Goal: Information Seeking & Learning: Learn about a topic

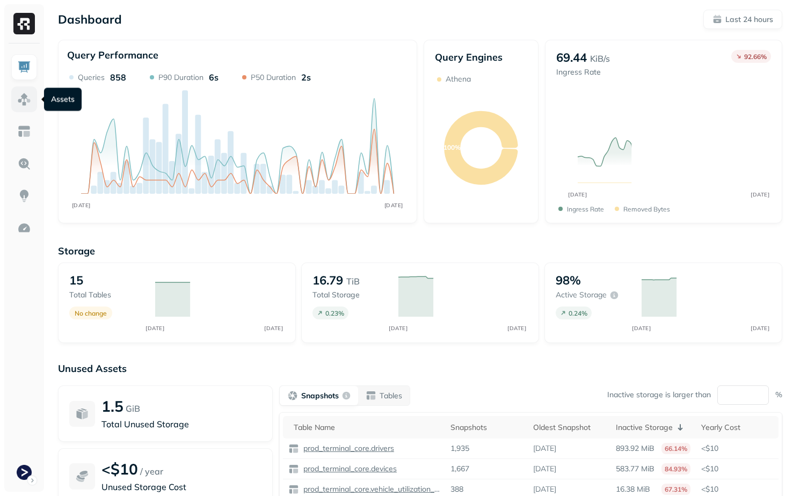
click at [25, 104] on img at bounding box center [24, 99] width 14 height 14
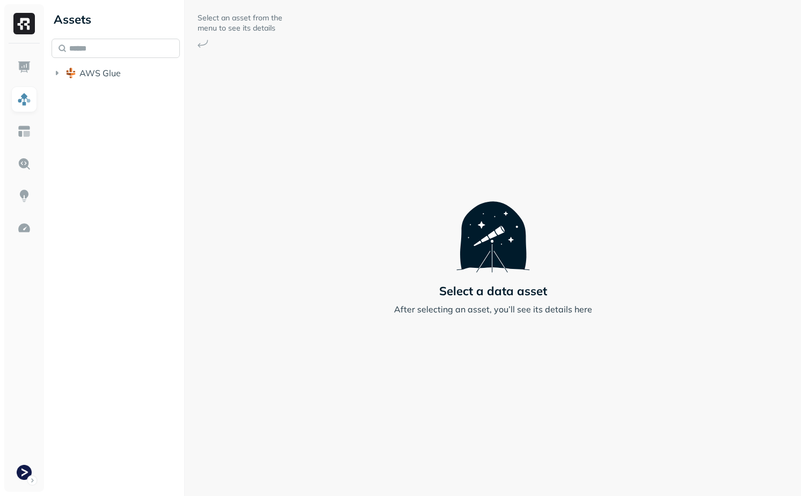
click at [133, 43] on input "text" at bounding box center [116, 48] width 128 height 19
type input "******"
click at [141, 145] on ul "groups" at bounding box center [130, 135] width 104 height 21
click at [141, 138] on link "groups" at bounding box center [133, 134] width 98 height 17
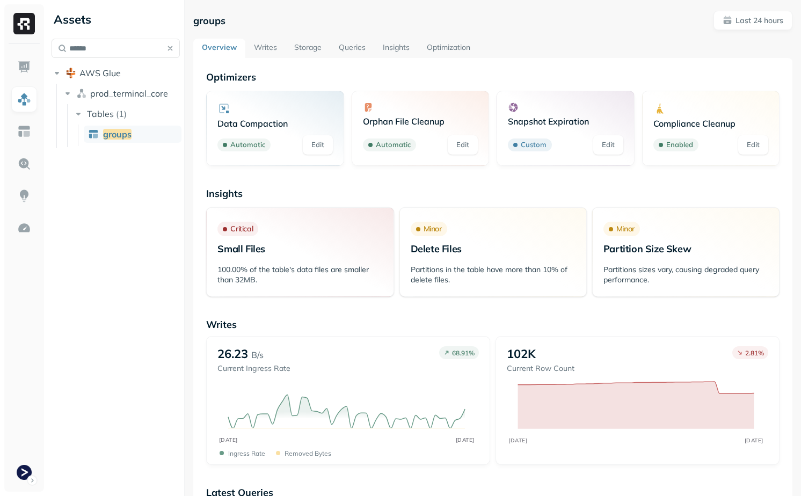
click at [262, 47] on link "Writes" at bounding box center [265, 48] width 40 height 19
click at [314, 46] on link "Storage" at bounding box center [308, 48] width 45 height 19
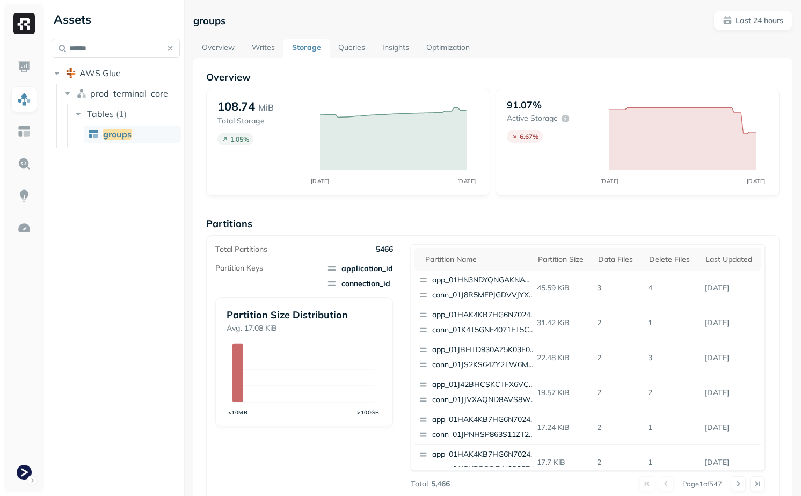
scroll to position [3, 0]
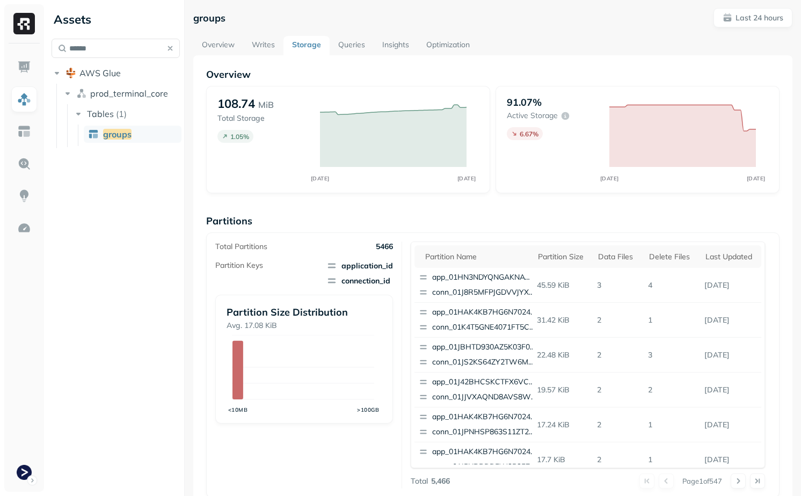
click at [172, 52] on button "button" at bounding box center [170, 48] width 15 height 15
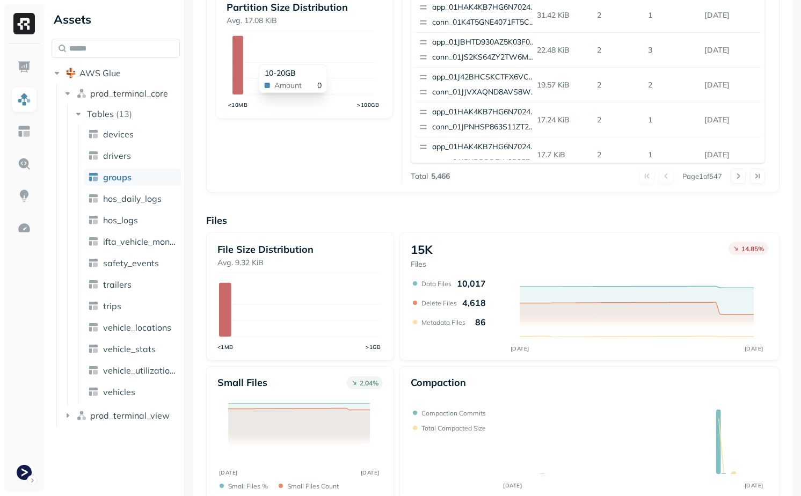
scroll to position [325, 0]
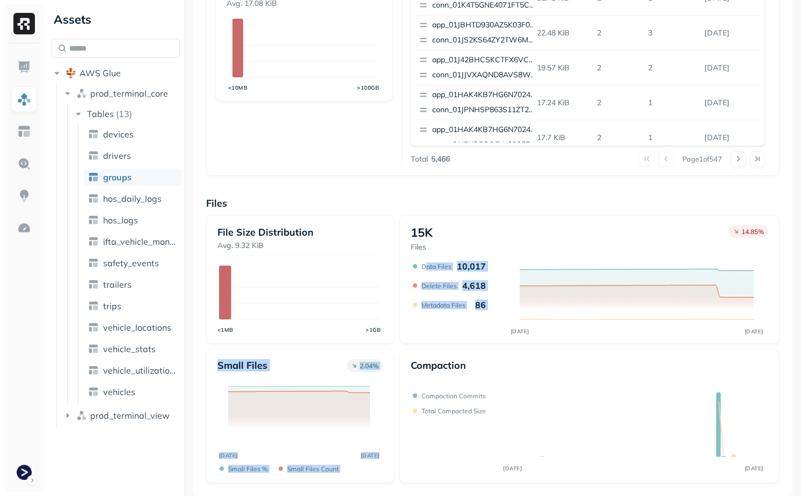
drag, startPoint x: 422, startPoint y: 269, endPoint x: 469, endPoint y: 347, distance: 90.0
click at [469, 348] on div "File Size Distribution Avg. 9.32 KiB <1MB >1GB 15K Files 14.85 % SEP 10 SEP 11 …" at bounding box center [492, 349] width 573 height 268
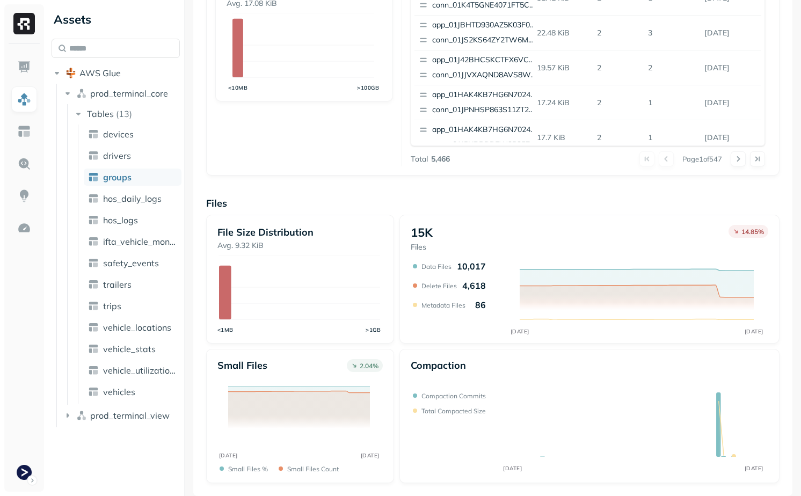
click at [467, 341] on div "15K Files 14.85 % SEP 10 SEP 11 Data Files 10,017 Delete Files 4,618 Metadata F…" at bounding box center [589, 279] width 380 height 129
drag, startPoint x: 422, startPoint y: 215, endPoint x: 470, endPoint y: 312, distance: 108.5
click at [470, 312] on div "15K Files 14.85 % SEP 10 SEP 11 Data Files 10,017 Delete Files 4,618 Metadata F…" at bounding box center [589, 279] width 380 height 129
click at [470, 312] on icon "SEP 10 SEP 11" at bounding box center [588, 298] width 354 height 75
drag, startPoint x: 465, startPoint y: 309, endPoint x: 440, endPoint y: 263, distance: 52.6
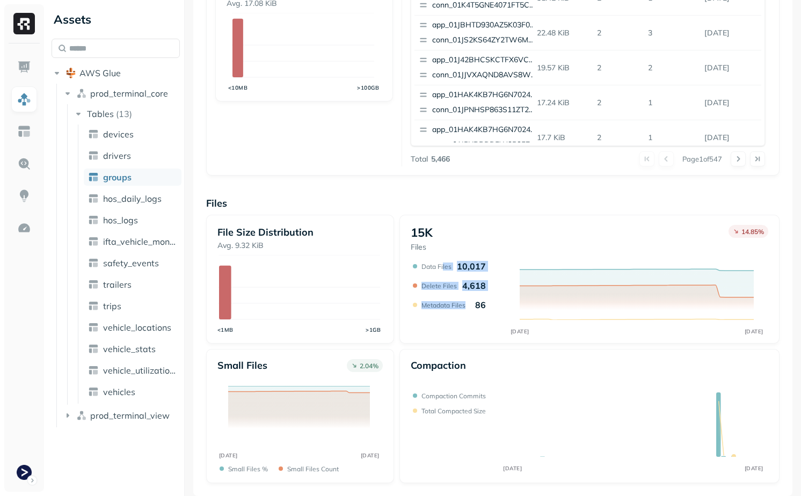
click at [440, 263] on div "Data Files 10,017 Delete Files 4,618 Metadata Files 86" at bounding box center [448, 285] width 75 height 49
click at [440, 263] on p "Data Files" at bounding box center [436, 266] width 30 height 8
click at [425, 266] on p "Data Files" at bounding box center [436, 266] width 30 height 8
drag, startPoint x: 425, startPoint y: 266, endPoint x: 479, endPoint y: 311, distance: 70.5
click at [479, 311] on div "SEP 10 SEP 11 Data Files 10,017 Delete Files 4,618 Metadata Files 86" at bounding box center [588, 298] width 354 height 75
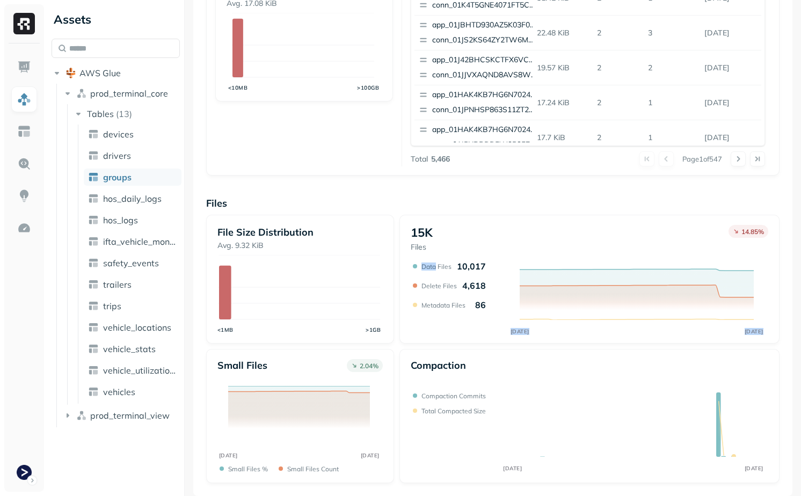
click at [479, 311] on icon "SEP 10 SEP 11" at bounding box center [588, 298] width 354 height 75
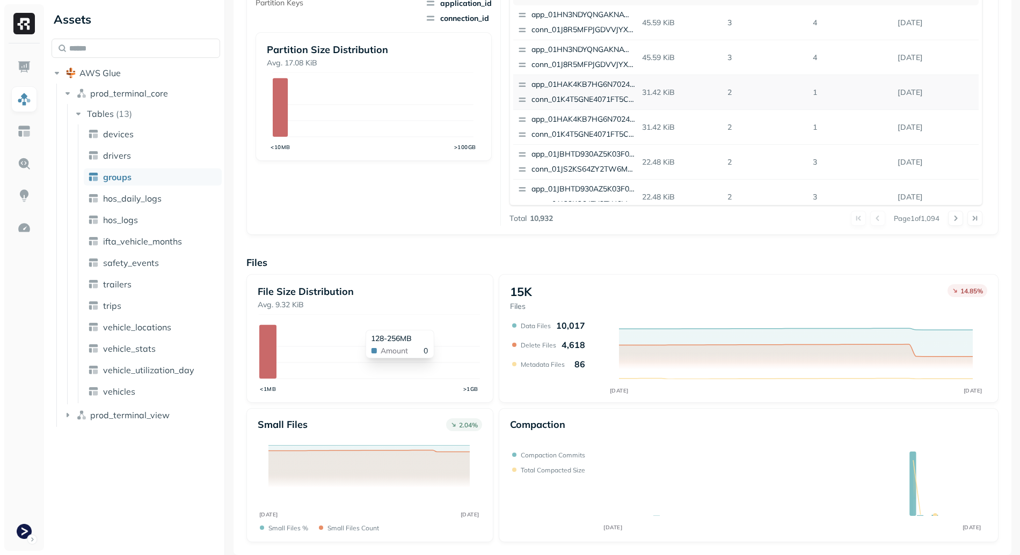
scroll to position [0, 0]
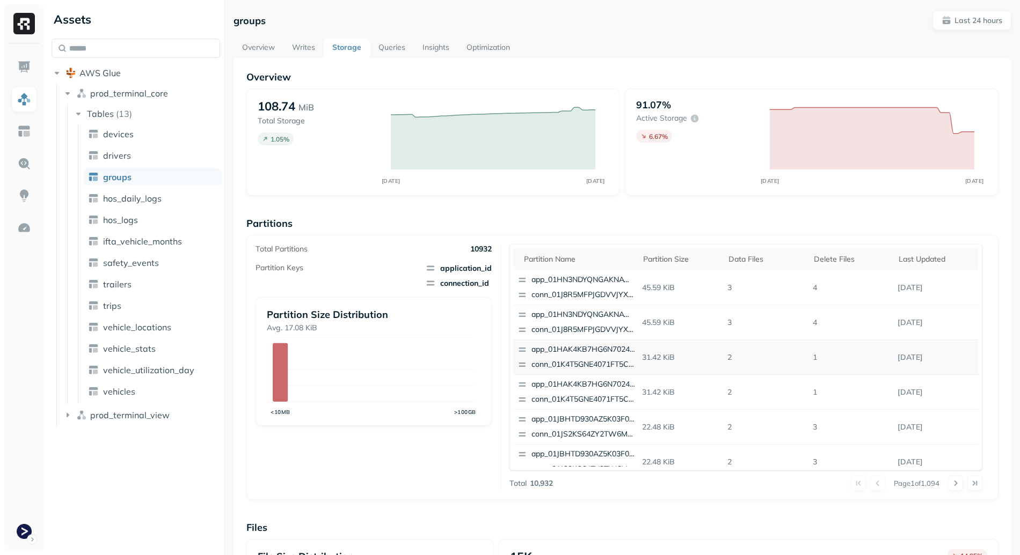
click at [256, 39] on link "Overview" at bounding box center [258, 48] width 50 height 19
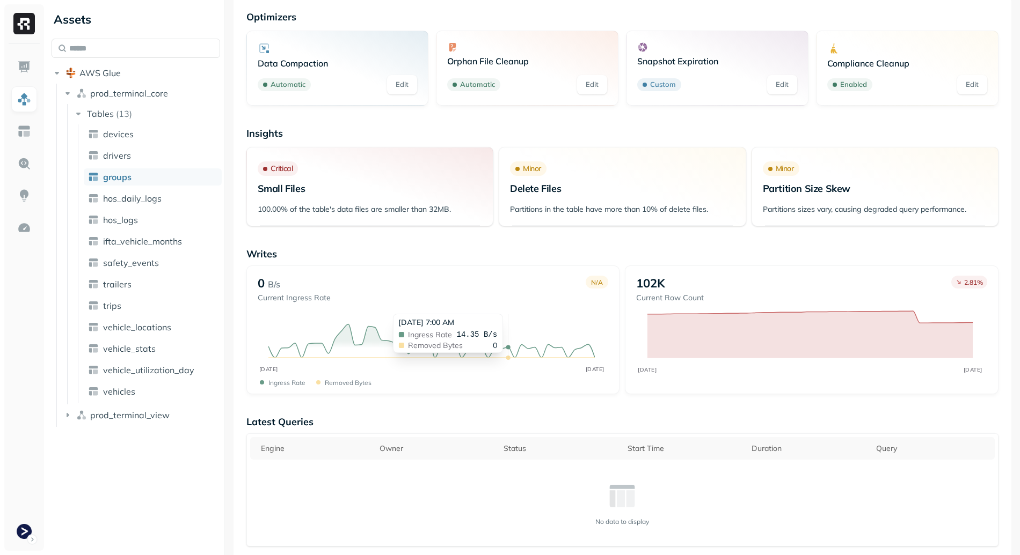
scroll to position [115, 0]
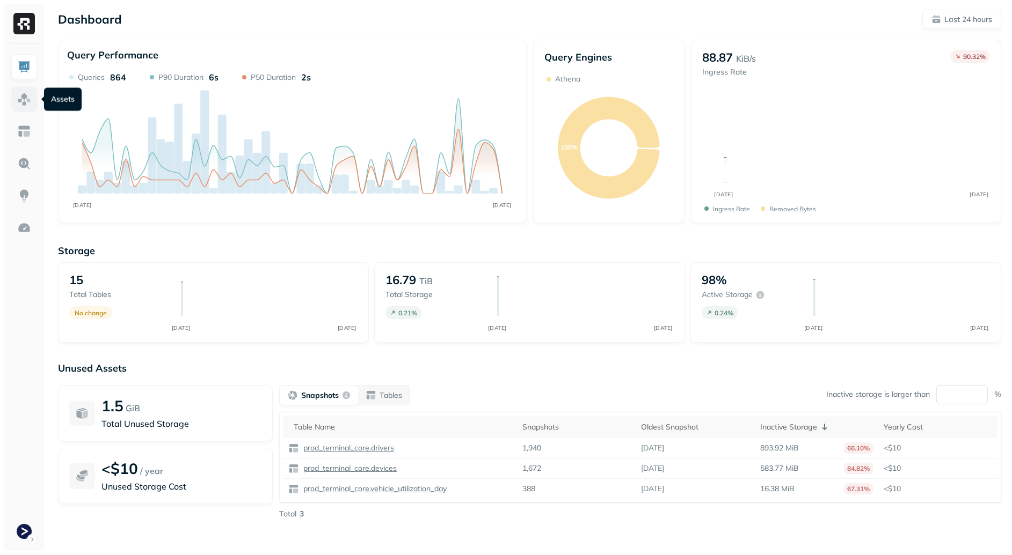
click at [22, 101] on img at bounding box center [24, 99] width 14 height 14
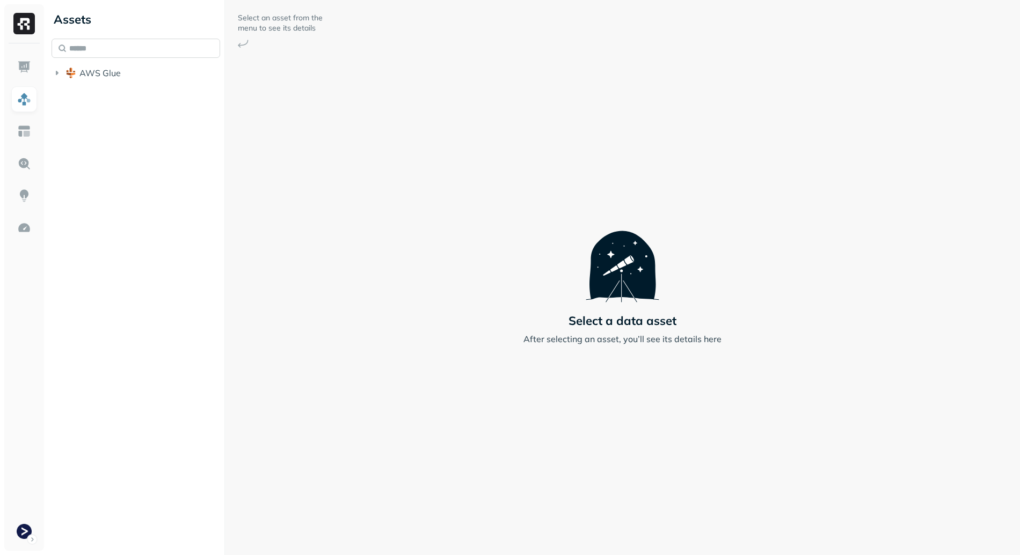
click at [126, 55] on input "text" at bounding box center [136, 48] width 169 height 19
paste input "**********"
type input "**********"
click at [150, 130] on span "ifta_vehicle_months" at bounding box center [142, 134] width 79 height 11
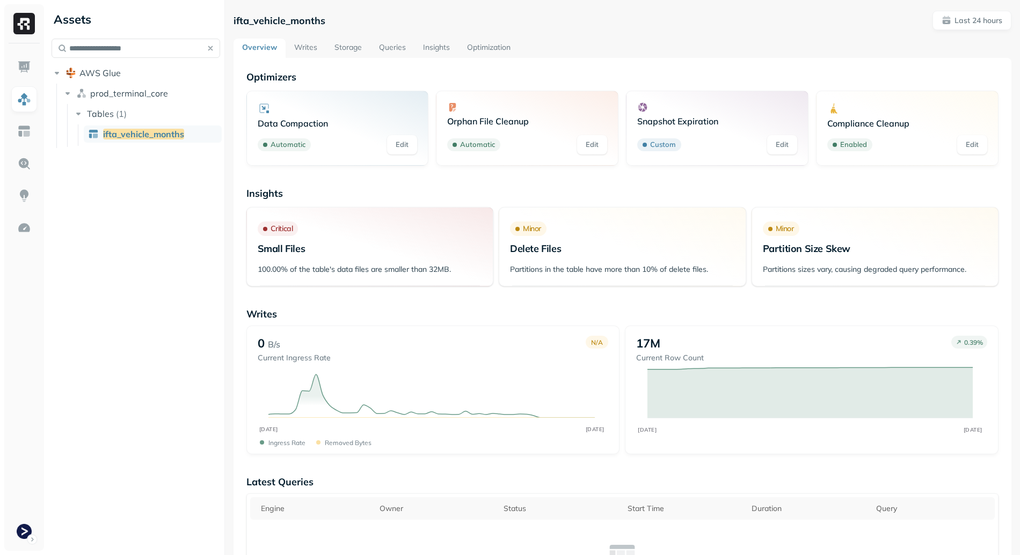
click at [304, 47] on link "Writes" at bounding box center [306, 48] width 40 height 19
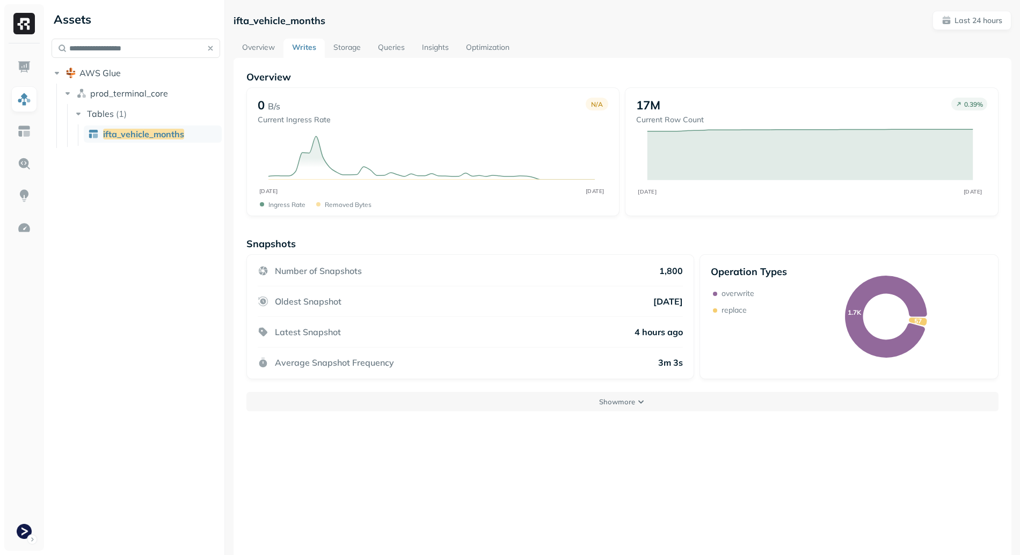
click at [346, 43] on link "Storage" at bounding box center [347, 48] width 45 height 19
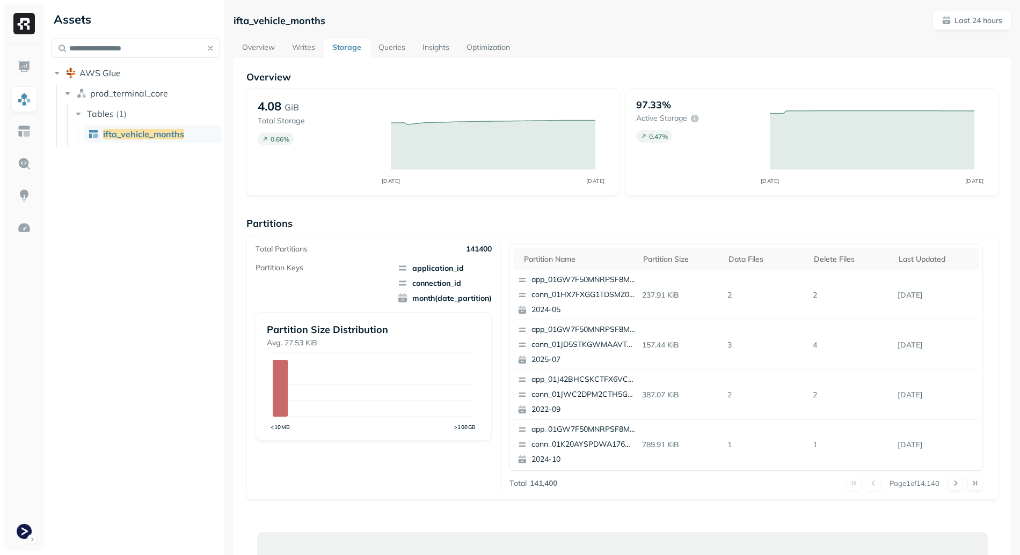
scroll to position [193, 0]
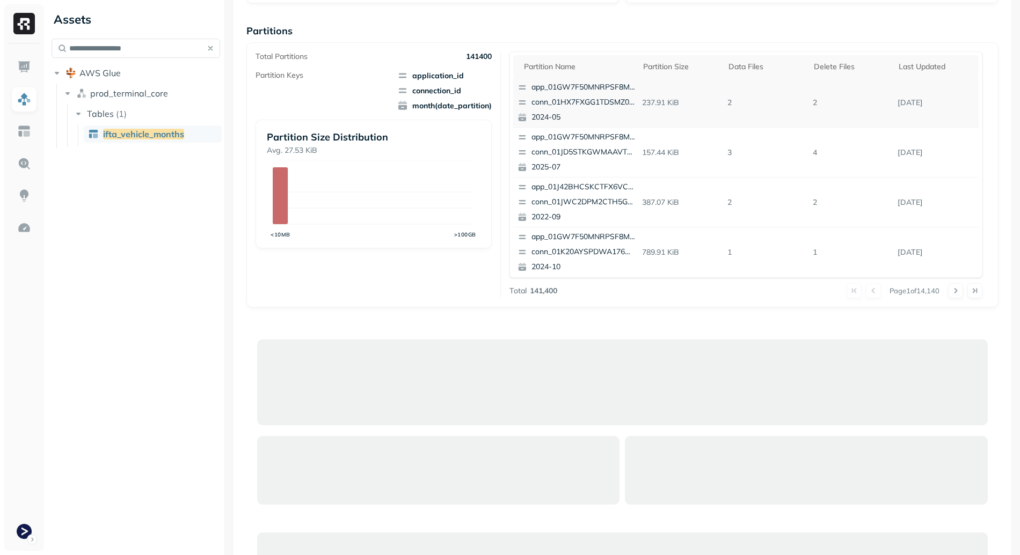
click at [960, 112] on td "[DATE]" at bounding box center [935, 103] width 85 height 50
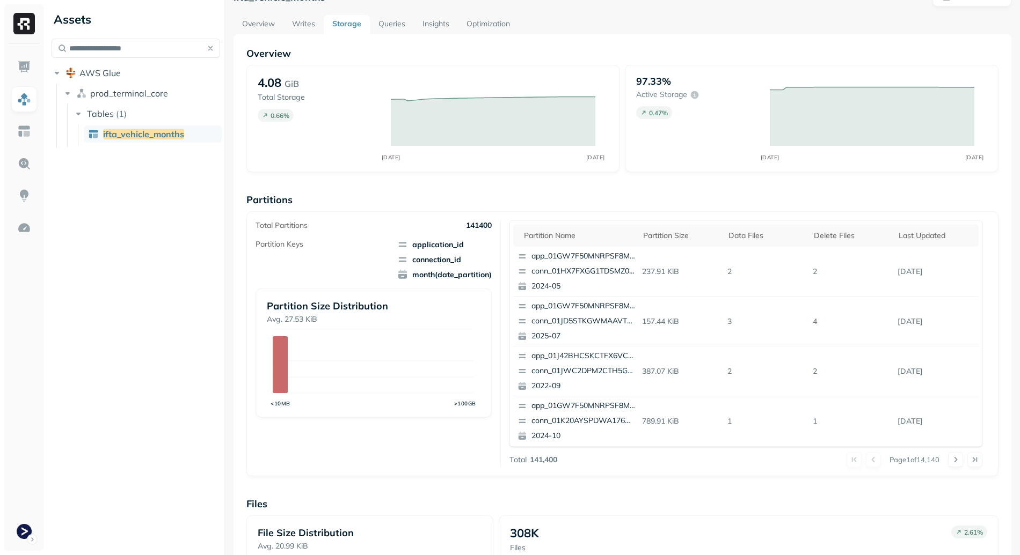
scroll to position [0, 0]
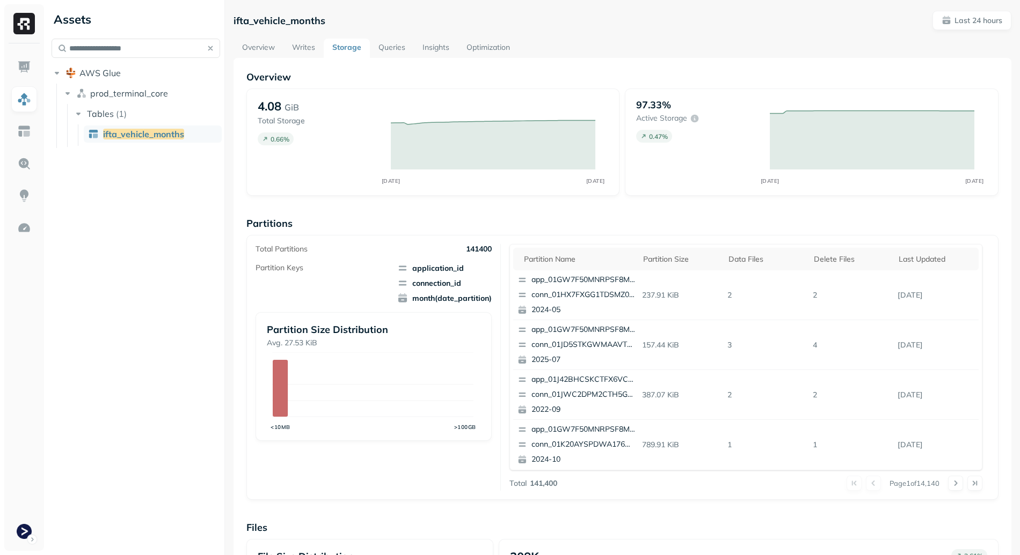
click at [258, 47] on link "Overview" at bounding box center [258, 48] width 50 height 19
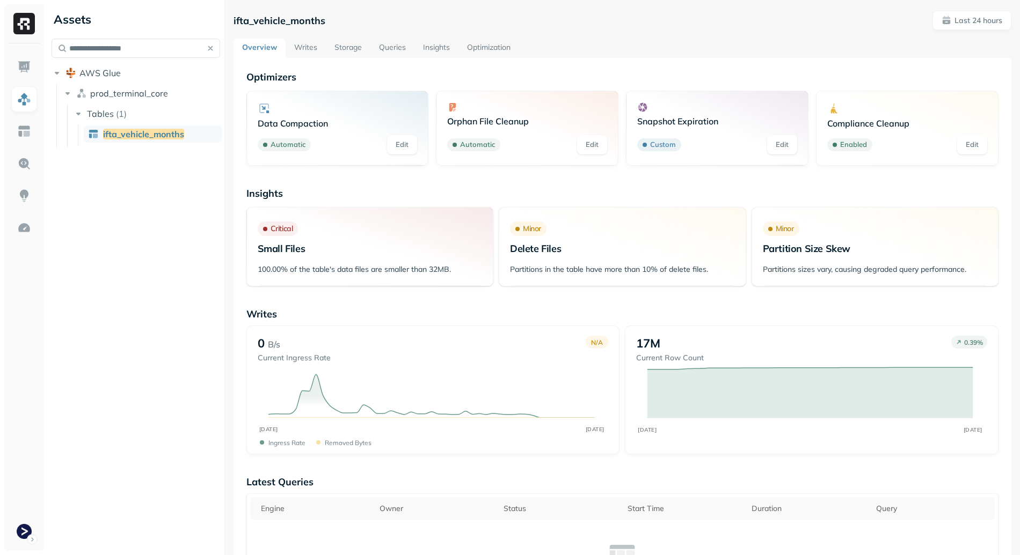
click at [501, 43] on link "Optimization" at bounding box center [488, 48] width 61 height 19
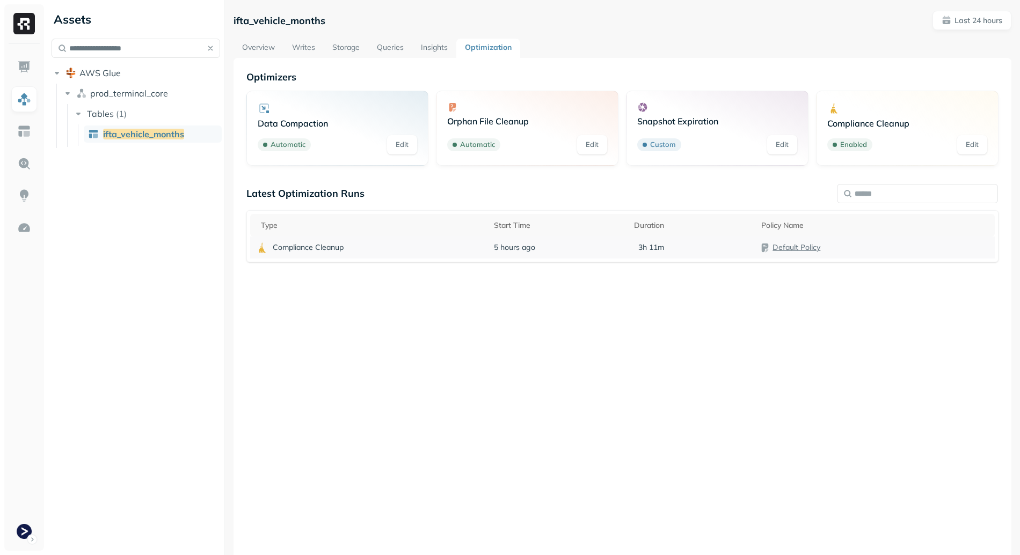
click at [589, 251] on td "5 hours ago" at bounding box center [558, 248] width 140 height 22
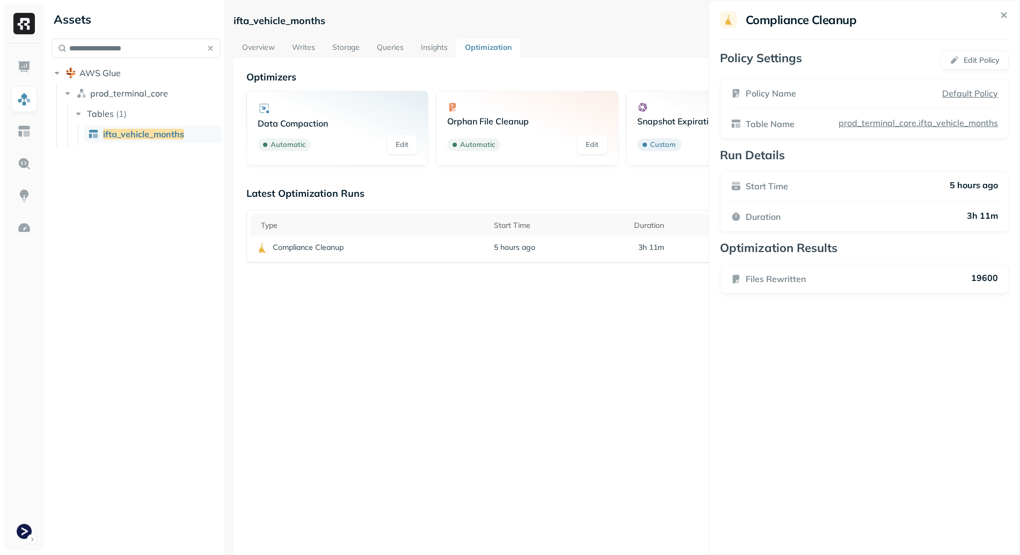
click at [588, 328] on html "**********" at bounding box center [510, 277] width 1020 height 555
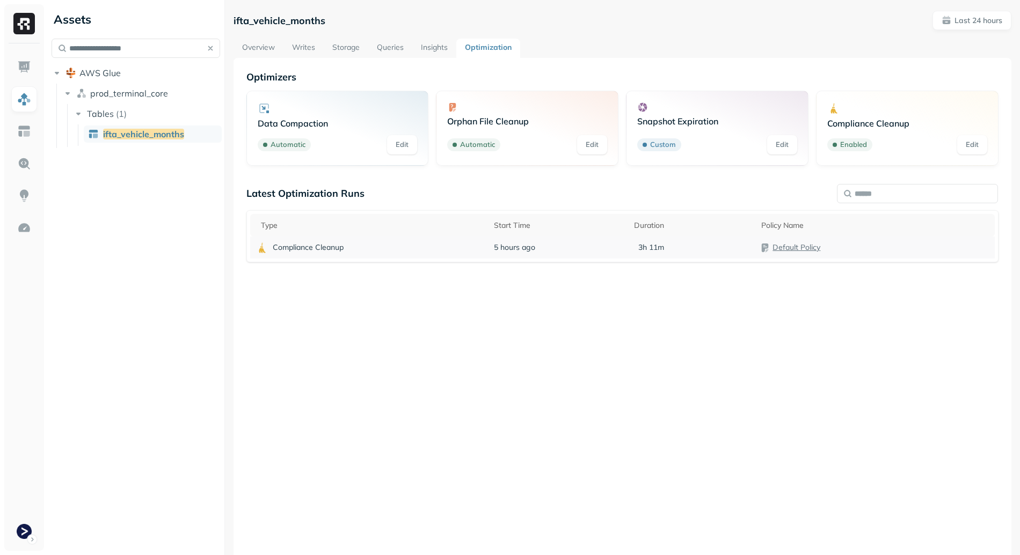
click at [589, 250] on td "5 hours ago" at bounding box center [558, 248] width 140 height 22
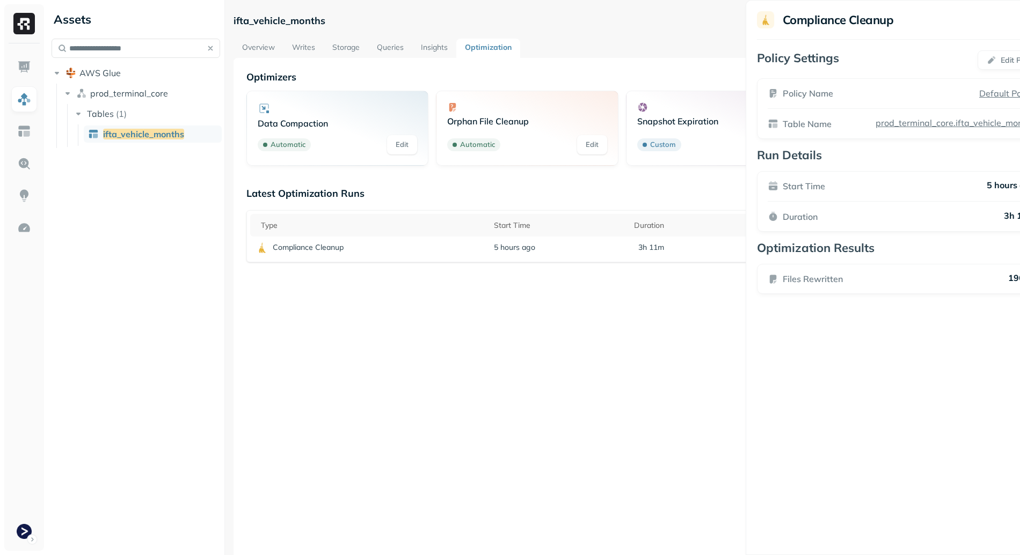
drag, startPoint x: 971, startPoint y: 281, endPoint x: 1010, endPoint y: 278, distance: 38.7
click at [1010, 278] on p "19600" at bounding box center [1021, 279] width 27 height 13
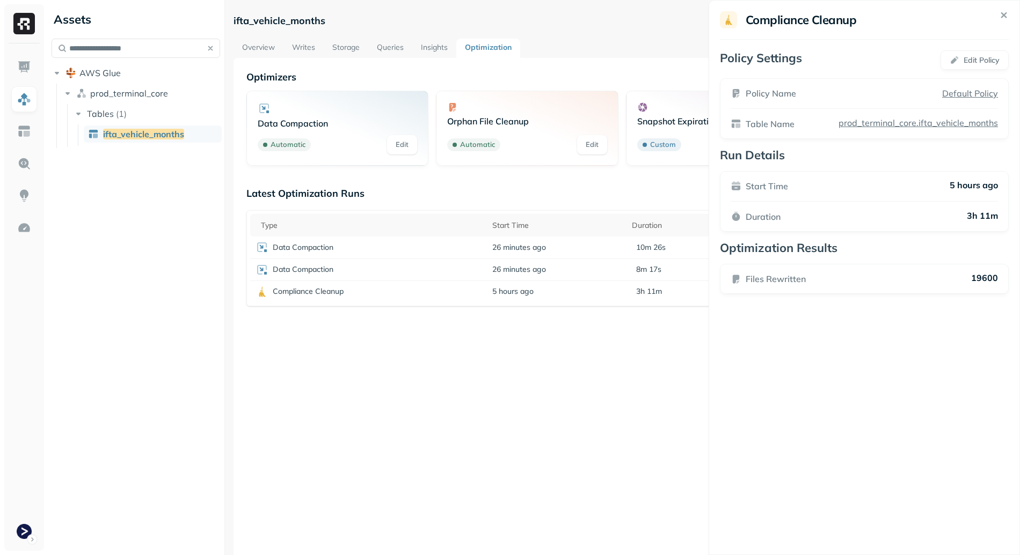
click at [467, 351] on html "**********" at bounding box center [510, 277] width 1020 height 555
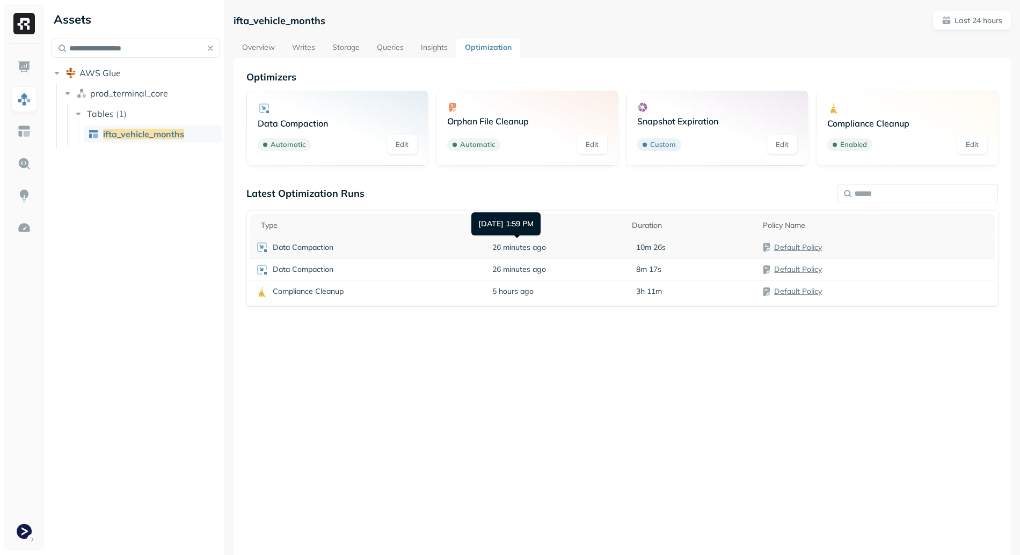
click at [516, 248] on span "26 minutes ago" at bounding box center [519, 248] width 54 height 10
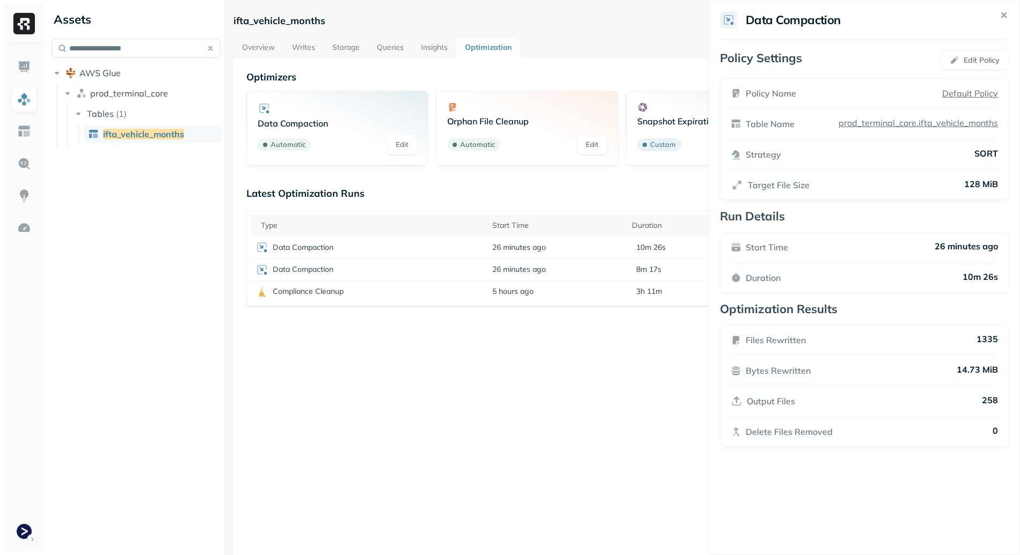
click at [436, 253] on html "**********" at bounding box center [510, 277] width 1020 height 555
click at [447, 271] on div "Data Compaction" at bounding box center [368, 270] width 226 height 13
click at [498, 381] on div "Latest Optimization Runs Type Start Time Duration Policy Name Data Compaction 2…" at bounding box center [622, 336] width 752 height 298
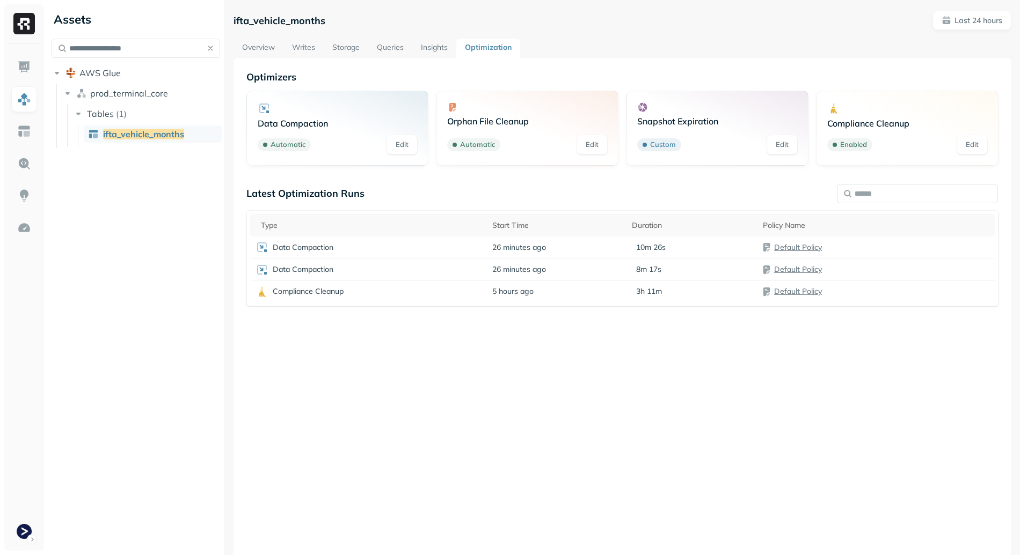
click at [254, 47] on link "Overview" at bounding box center [258, 48] width 50 height 19
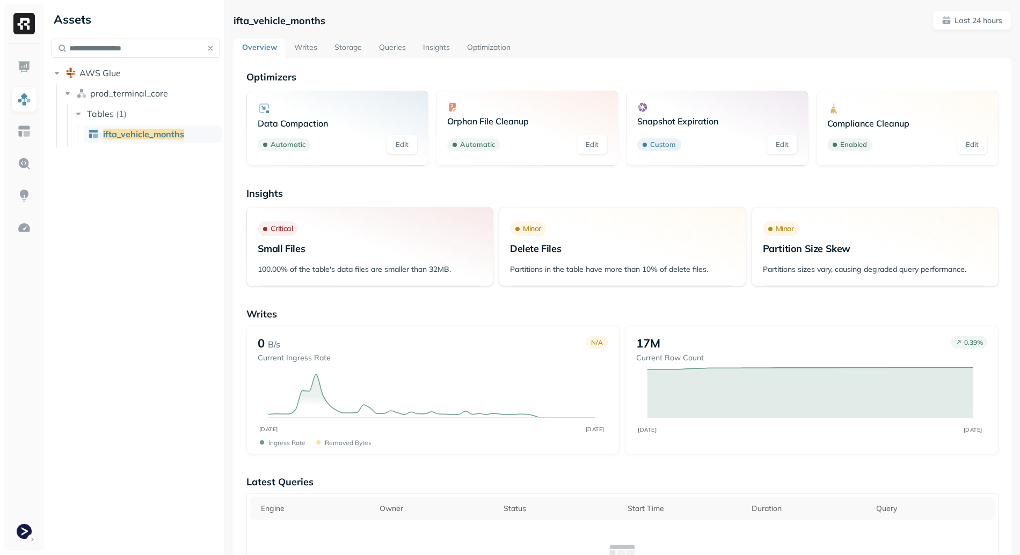
click at [288, 17] on p "ifta_vehicle_months" at bounding box center [279, 20] width 92 height 12
copy p "ifta_vehicle_months"
click at [964, 19] on p "Last 24 hours" at bounding box center [978, 21] width 48 height 10
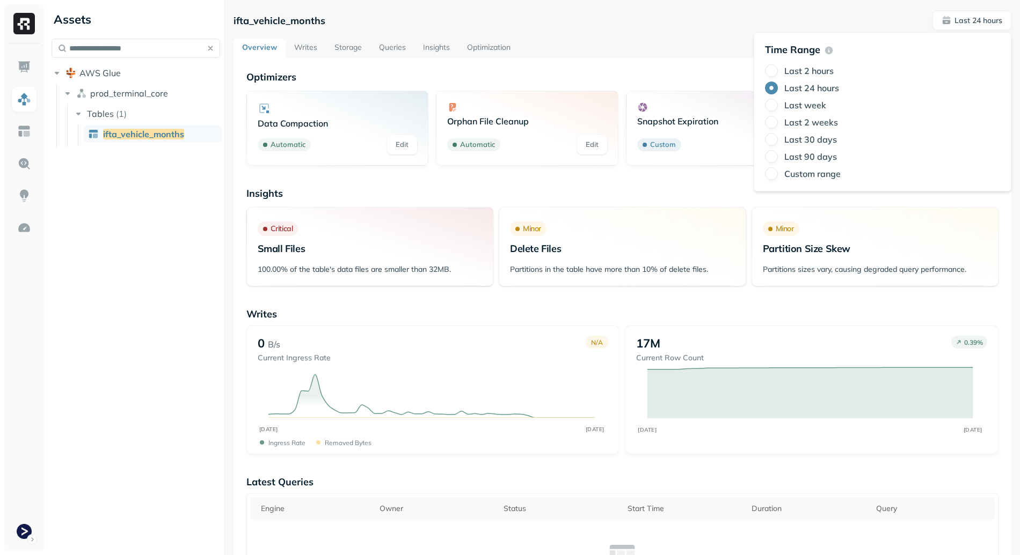
click at [806, 60] on div "Time Range Last 2 hours Last 24 hours Last week Last 2 weeks Last 30 days Last …" at bounding box center [882, 111] width 235 height 137
click at [807, 67] on label "Last 2 hours" at bounding box center [808, 70] width 49 height 11
click at [778, 67] on button "Last 2 hours" at bounding box center [771, 70] width 13 height 13
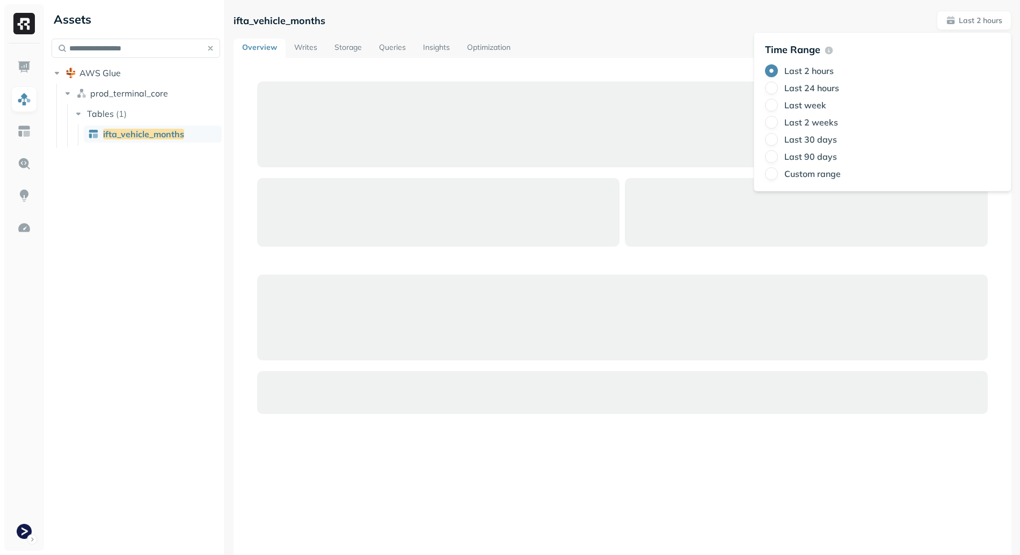
click at [616, 68] on div at bounding box center [622, 348] width 778 height 581
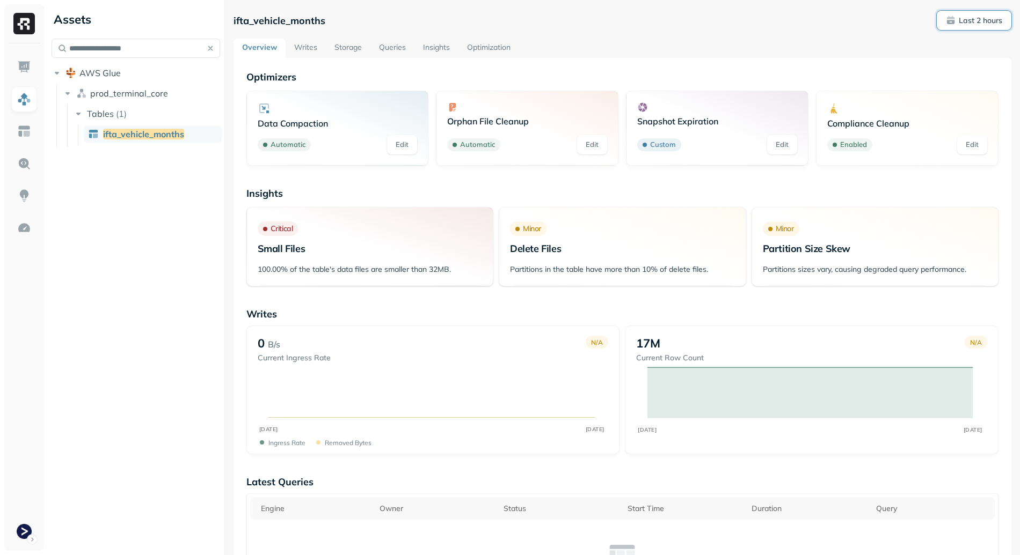
click at [974, 23] on p "Last 2 hours" at bounding box center [979, 21] width 43 height 10
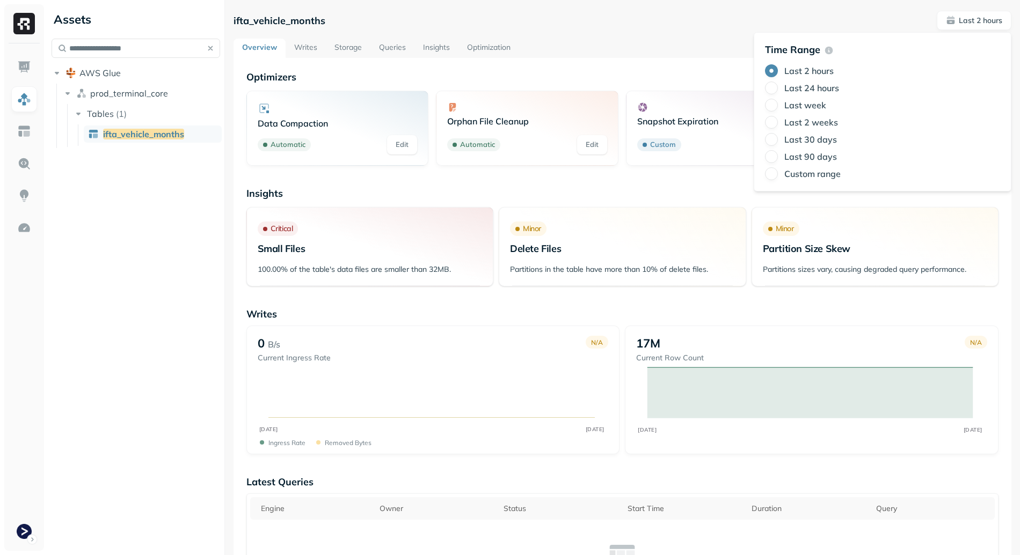
click at [796, 80] on div "Last 2 hours Last 24 hours Last week Last 2 weeks Last 30 days Last 90 days Cus…" at bounding box center [882, 122] width 235 height 116
click at [796, 86] on label "Last 24 hours" at bounding box center [811, 88] width 55 height 11
click at [778, 86] on button "Last 24 hours" at bounding box center [771, 88] width 13 height 13
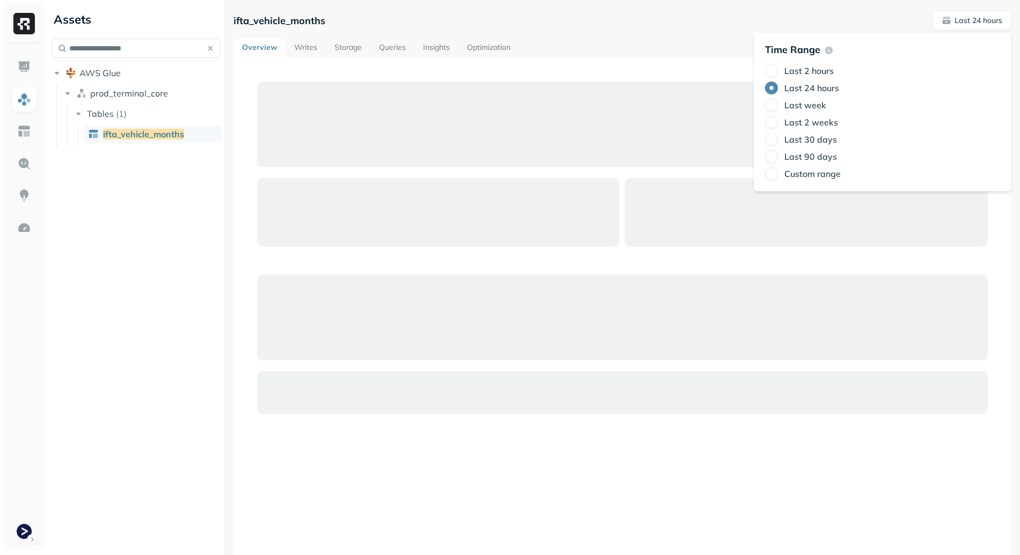
click at [533, 60] on div at bounding box center [622, 348] width 778 height 581
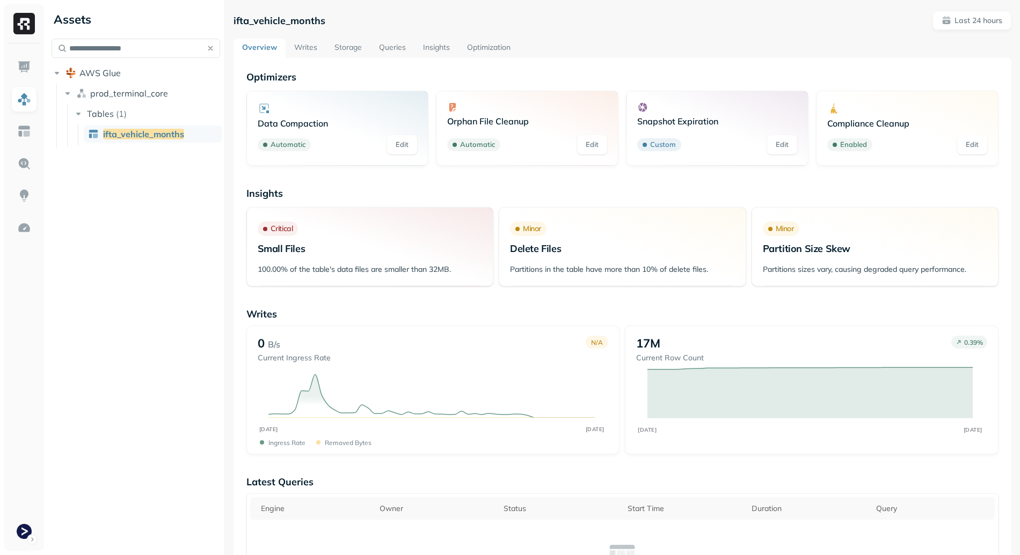
click at [301, 39] on link "Writes" at bounding box center [306, 48] width 40 height 19
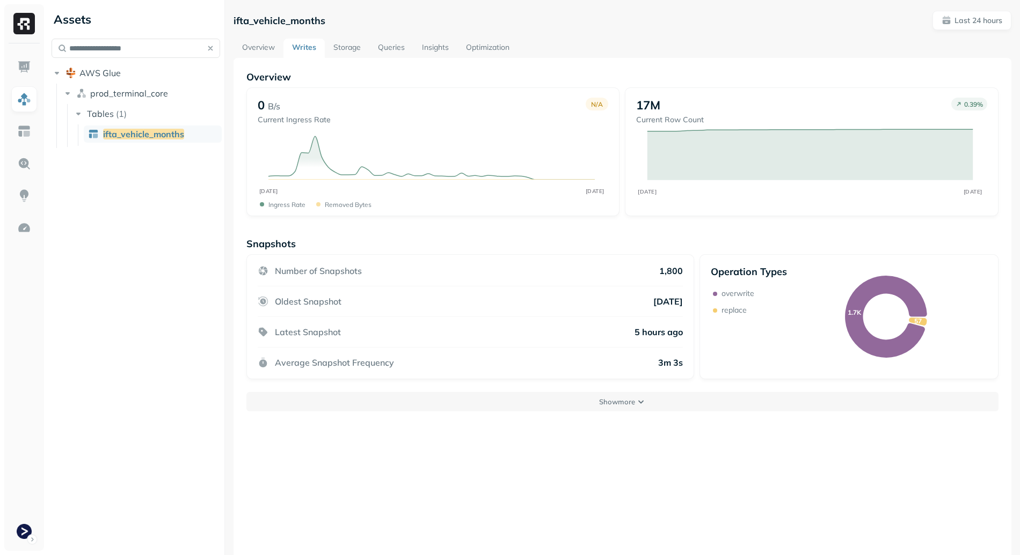
scroll to position [20, 0]
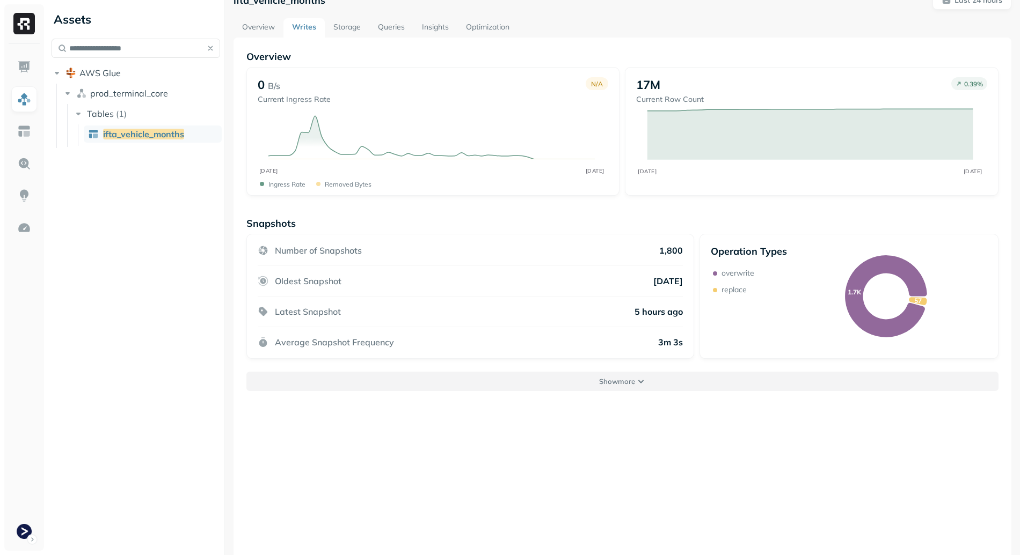
click at [669, 372] on button "Show more" at bounding box center [622, 381] width 752 height 19
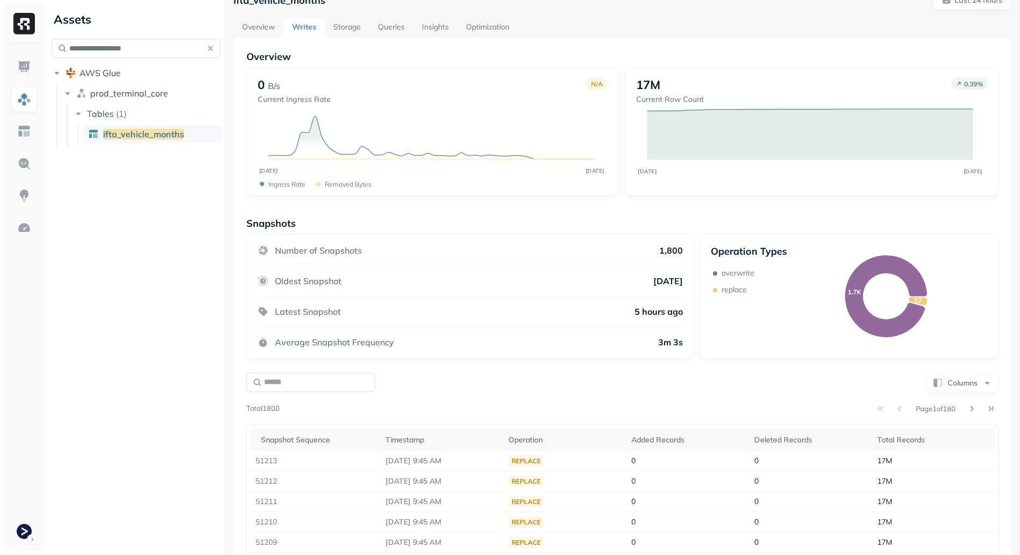
scroll to position [163, 0]
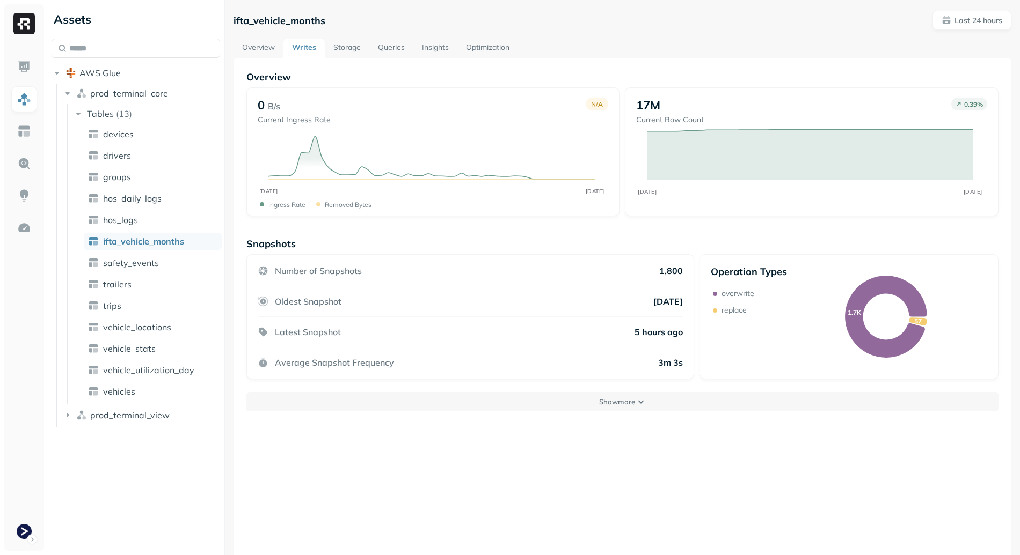
click at [504, 238] on div "Snapshots" at bounding box center [622, 244] width 752 height 12
click at [134, 221] on span "hos_logs" at bounding box center [120, 220] width 35 height 11
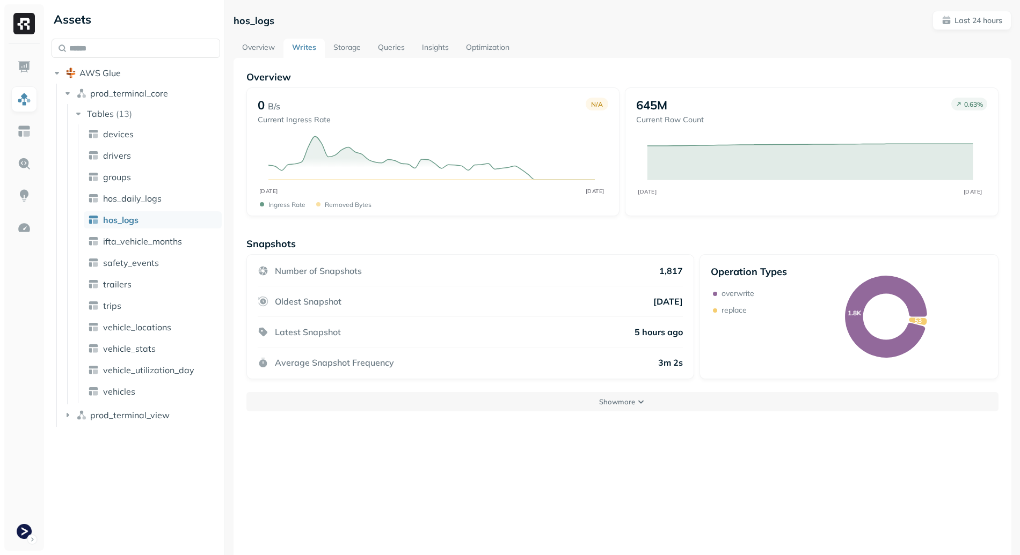
click at [346, 50] on link "Storage" at bounding box center [347, 48] width 45 height 19
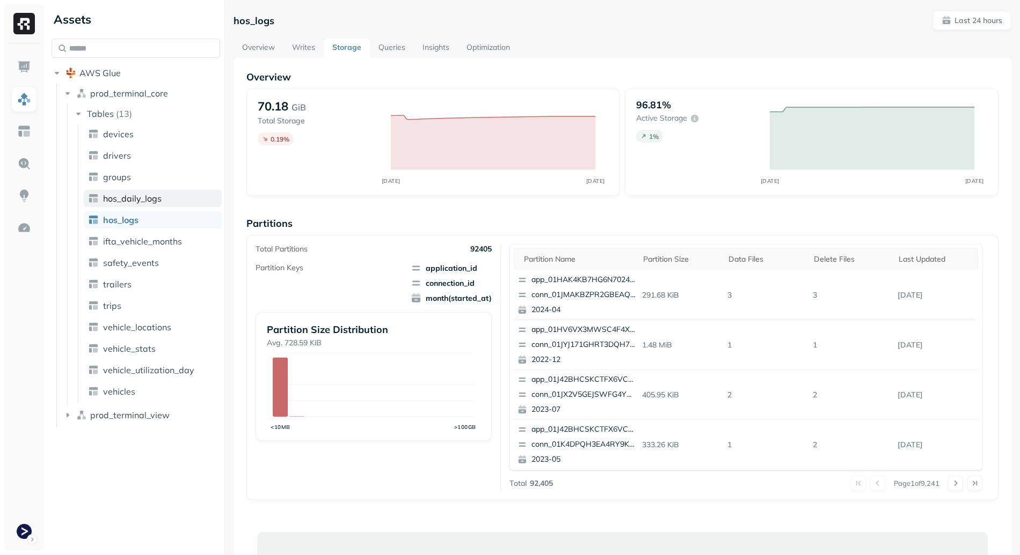
click at [157, 203] on span "hos_daily_logs" at bounding box center [132, 198] width 58 height 11
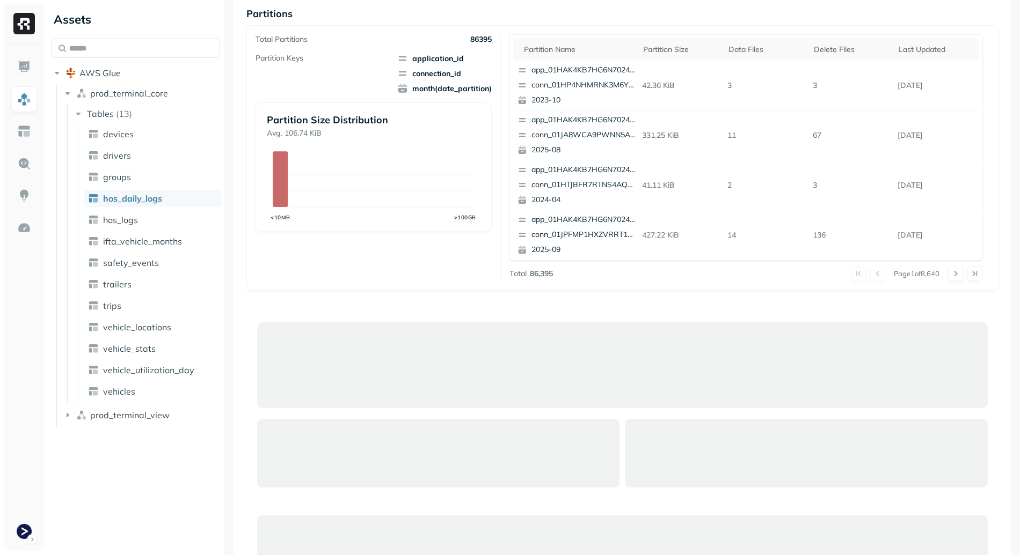
scroll to position [265, 0]
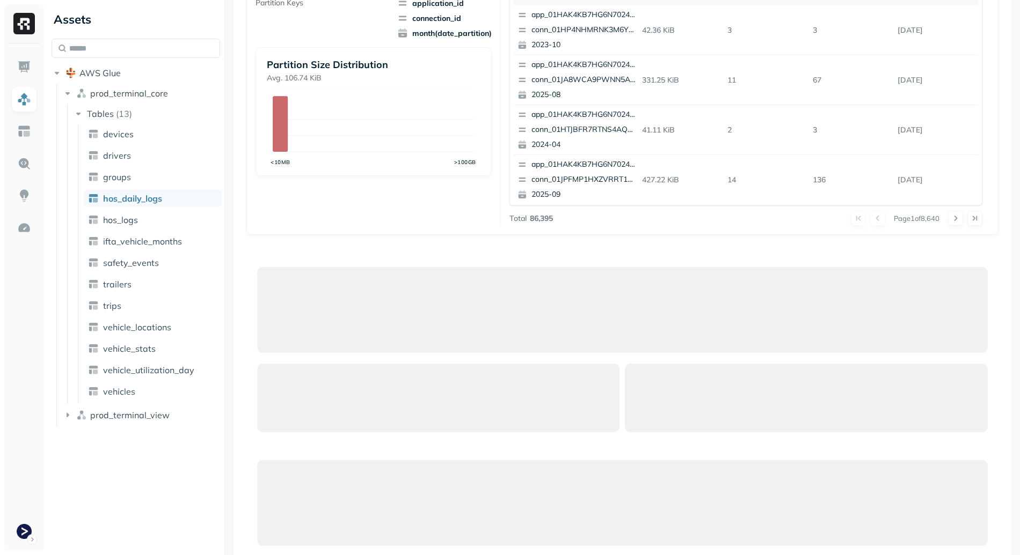
click at [139, 164] on ul "devices drivers groups hos_daily_logs hos_logs ifta_vehicle_months safety_event…" at bounding box center [150, 264] width 144 height 279
click at [134, 151] on link "drivers" at bounding box center [153, 155] width 138 height 17
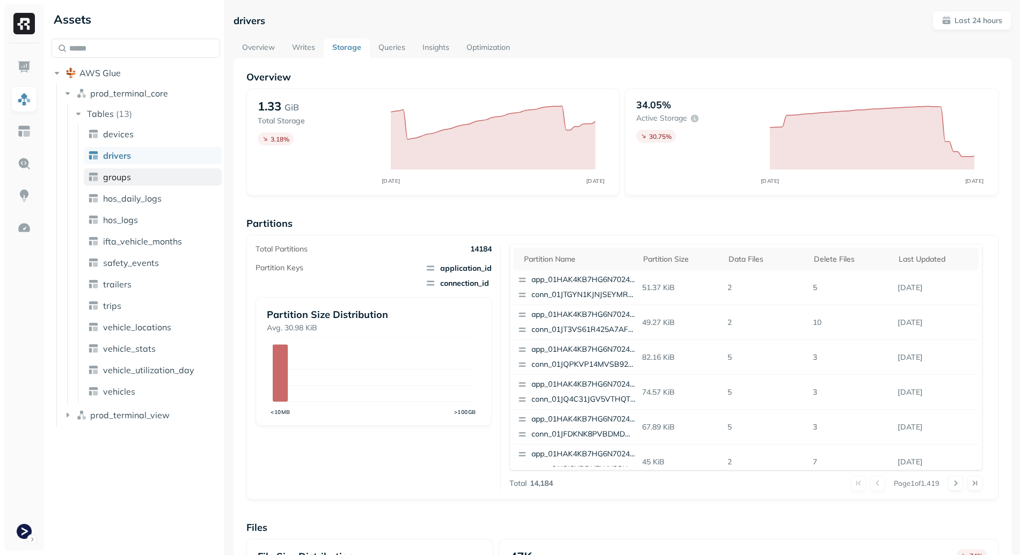
click at [137, 181] on link "groups" at bounding box center [153, 177] width 138 height 17
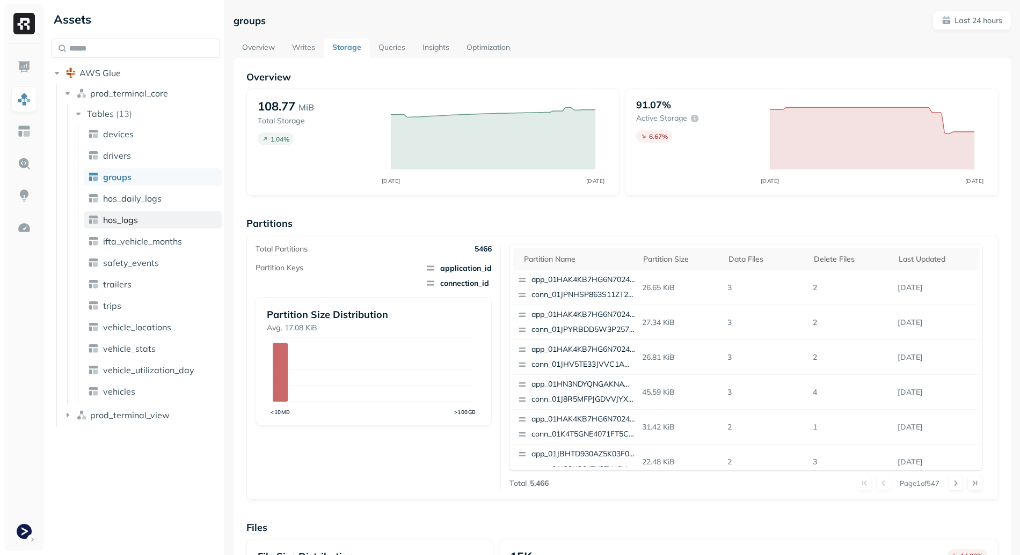
click at [143, 216] on link "hos_logs" at bounding box center [153, 219] width 138 height 17
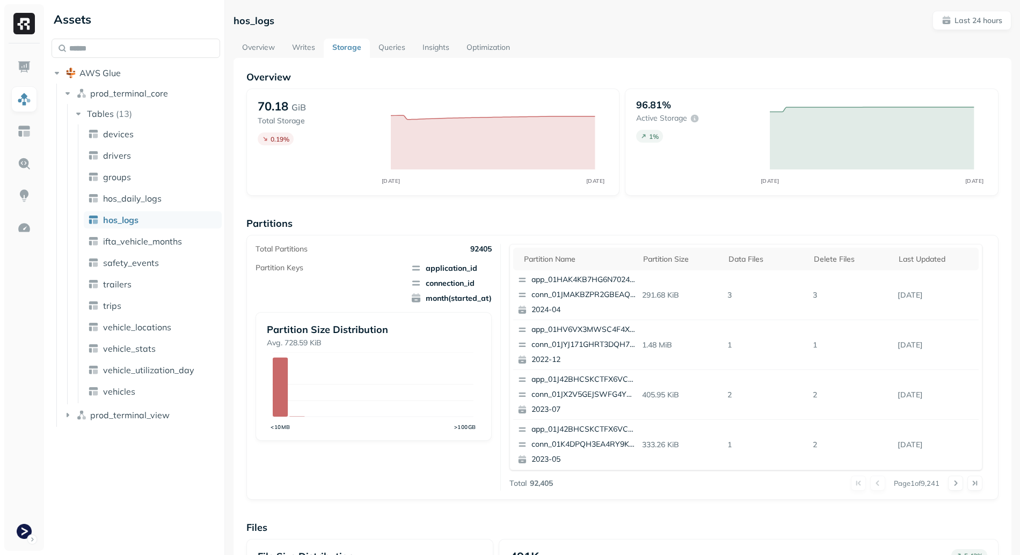
click at [246, 46] on link "Overview" at bounding box center [258, 48] width 50 height 19
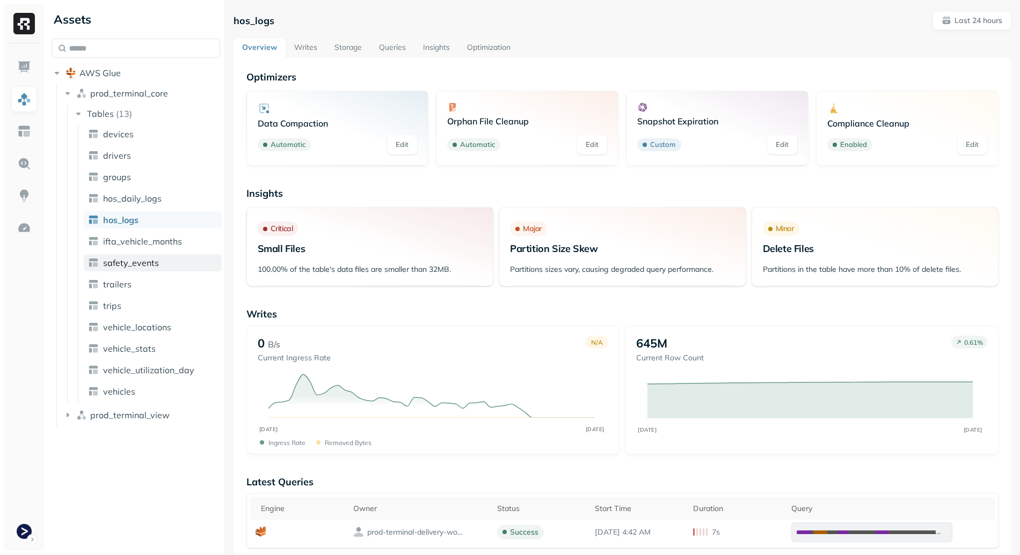
click at [153, 267] on span "safety_events" at bounding box center [131, 263] width 56 height 11
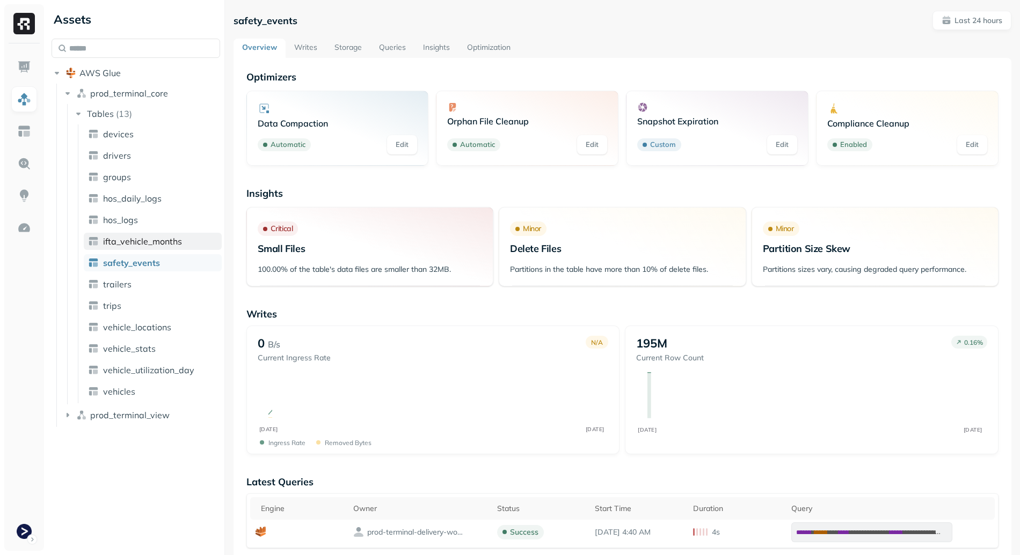
click at [156, 240] on span "ifta_vehicle_months" at bounding box center [142, 241] width 79 height 11
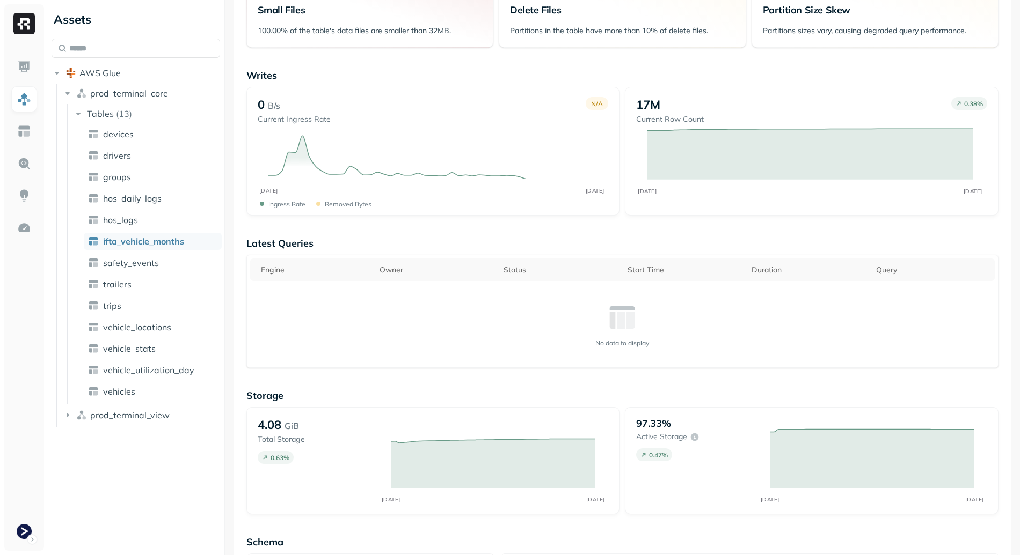
scroll to position [225, 0]
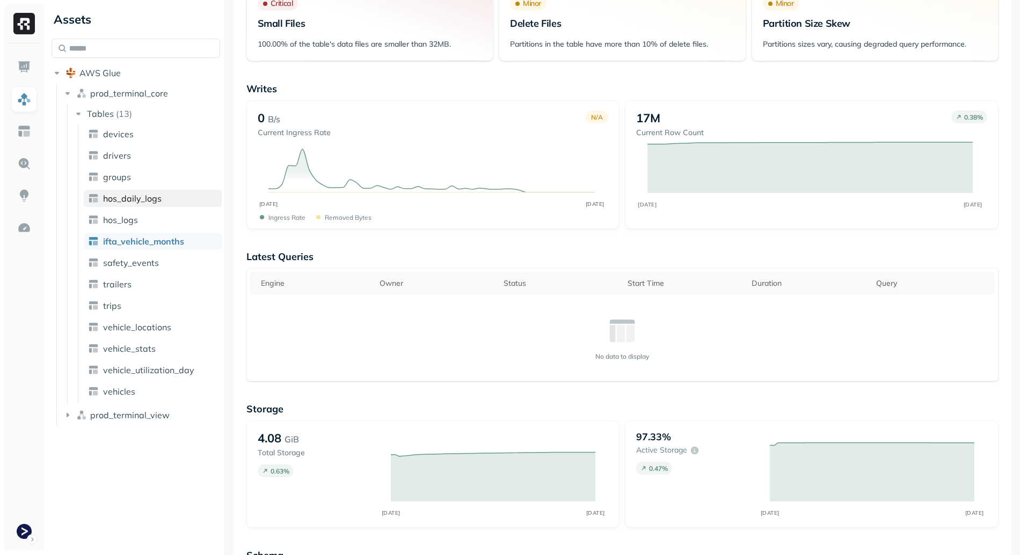
click at [138, 195] on span "hos_daily_logs" at bounding box center [132, 198] width 58 height 11
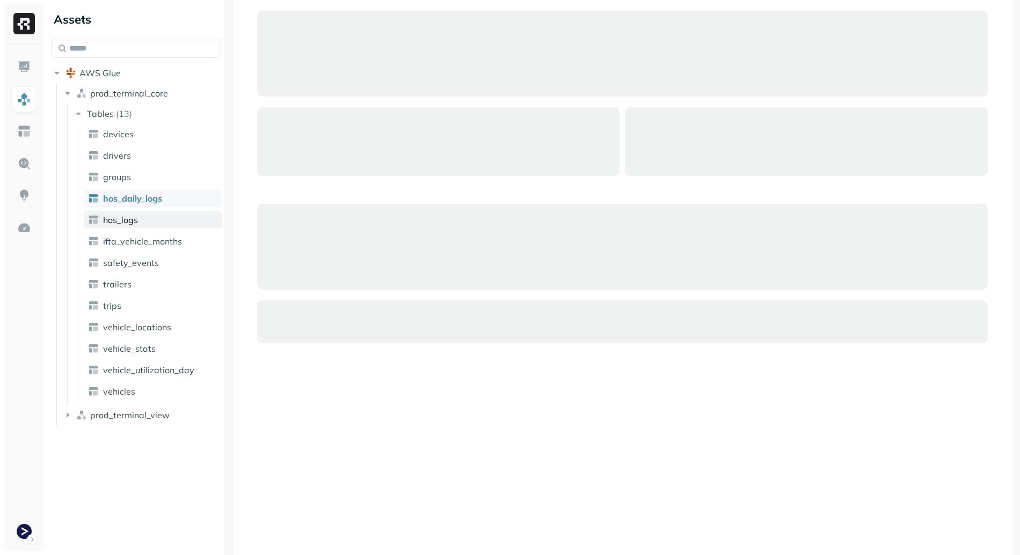
click at [147, 216] on link "hos_logs" at bounding box center [153, 219] width 138 height 17
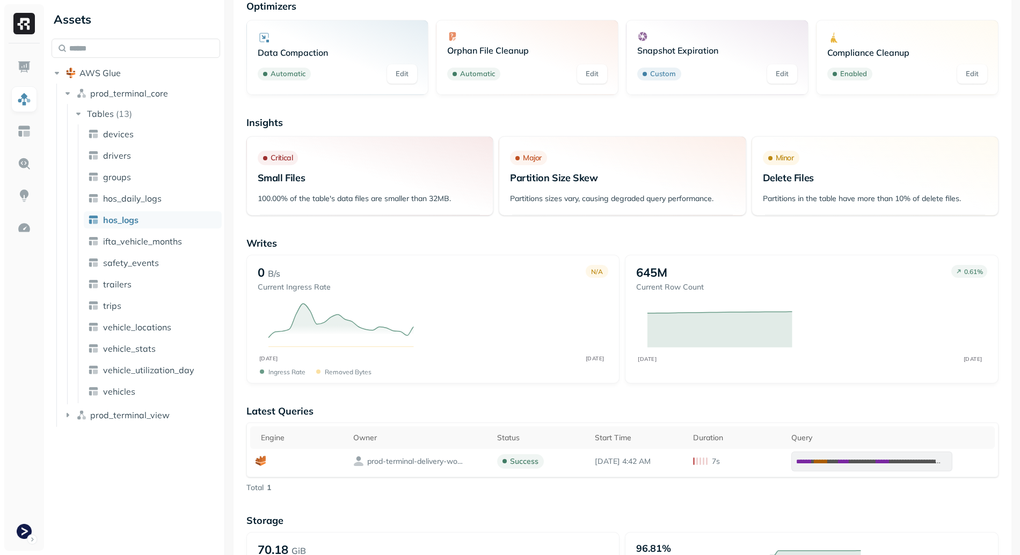
click at [164, 188] on ul "devices drivers groups hos_daily_logs hos_logs ifta_vehicle_months safety_event…" at bounding box center [150, 264] width 144 height 279
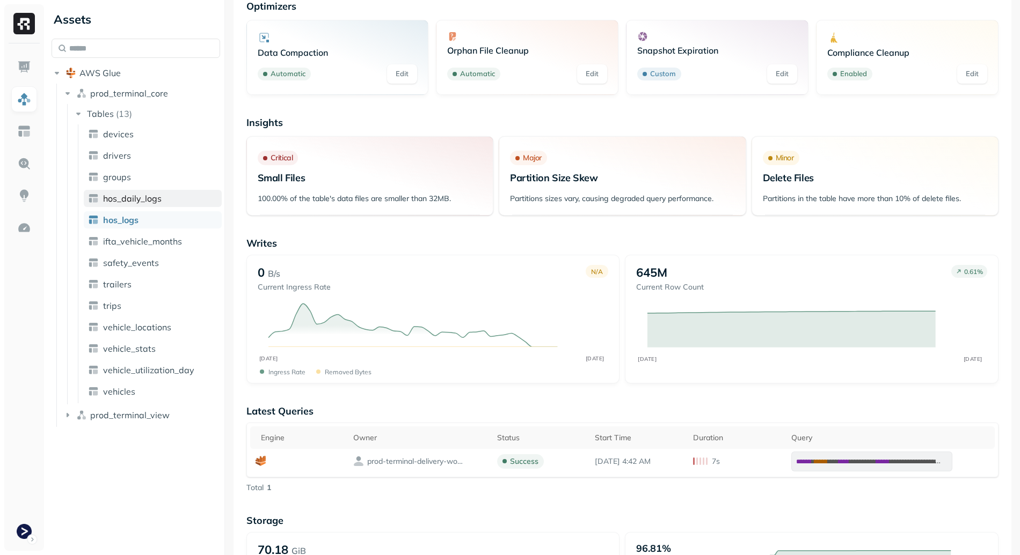
click at [162, 195] on link "hos_daily_logs" at bounding box center [153, 198] width 138 height 17
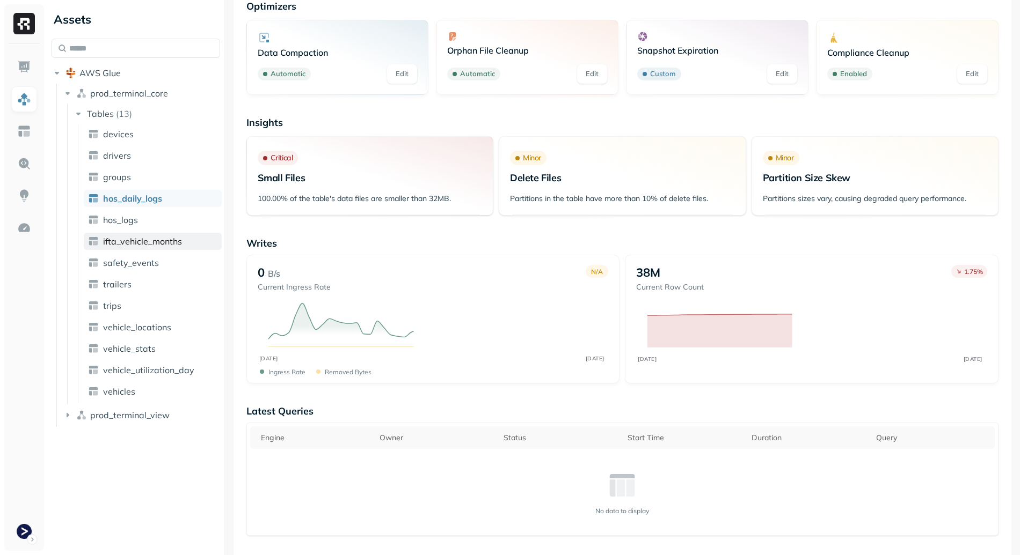
click at [165, 237] on span "ifta_vehicle_months" at bounding box center [142, 241] width 79 height 11
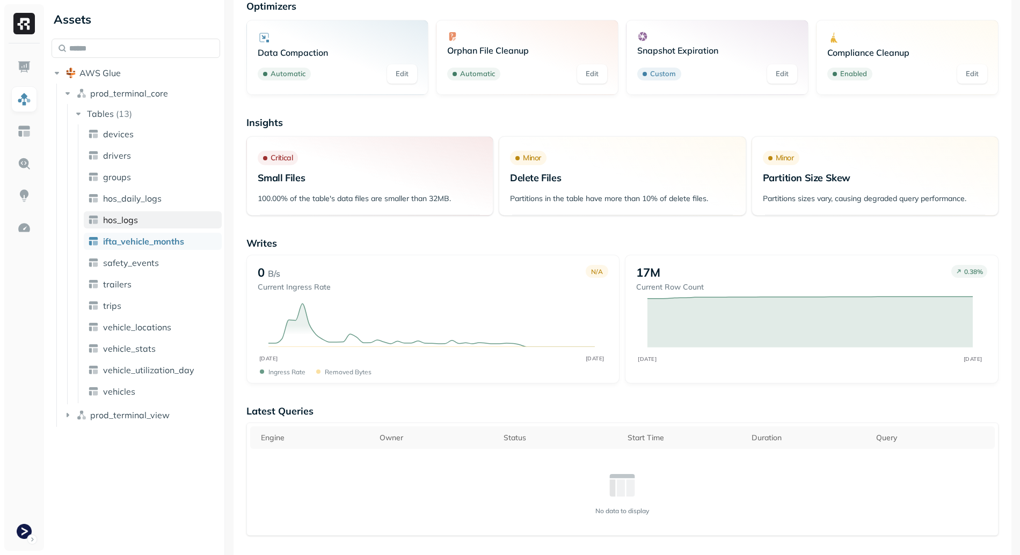
click at [130, 223] on span "hos_logs" at bounding box center [120, 220] width 35 height 11
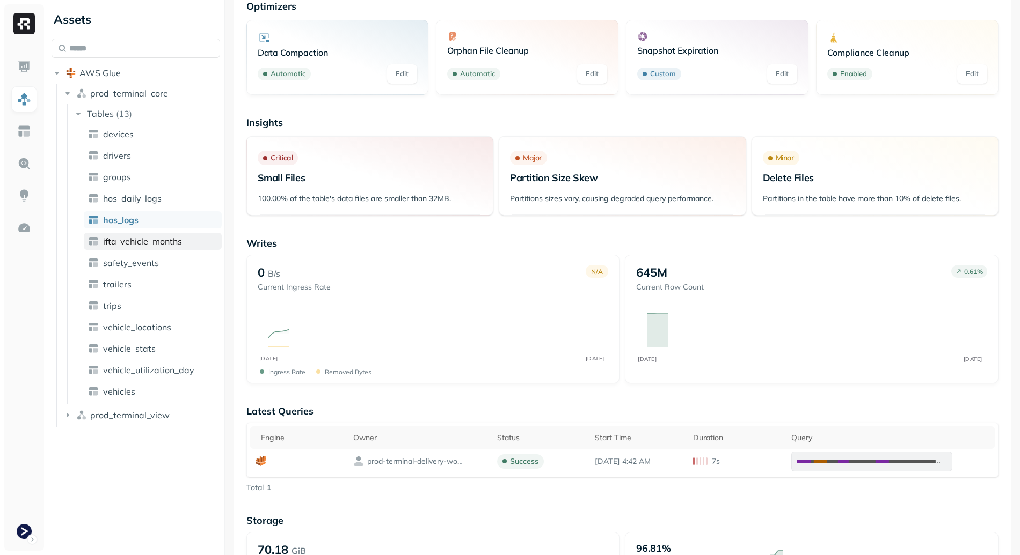
click at [165, 247] on link "ifta_vehicle_months" at bounding box center [153, 241] width 138 height 17
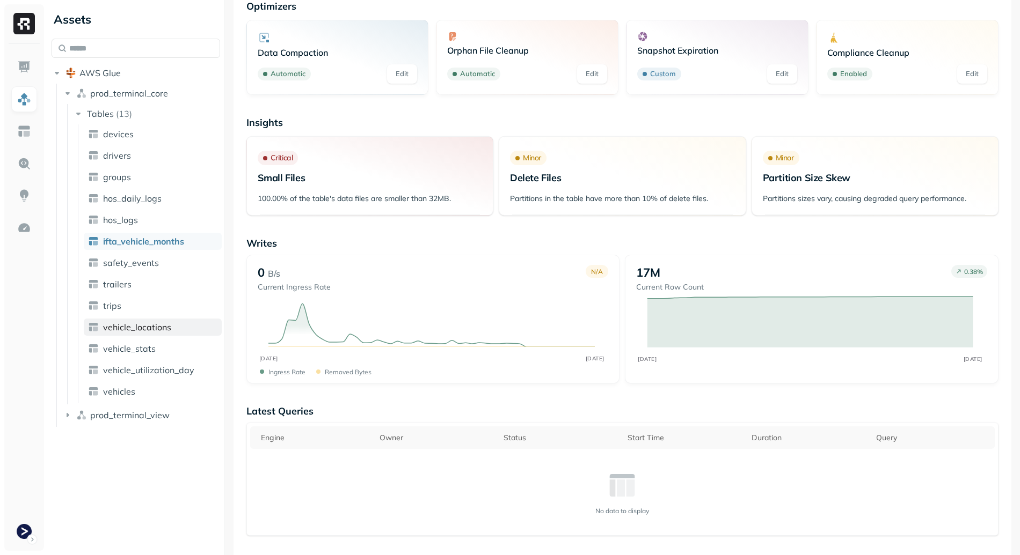
click at [150, 332] on span "vehicle_locations" at bounding box center [137, 327] width 68 height 11
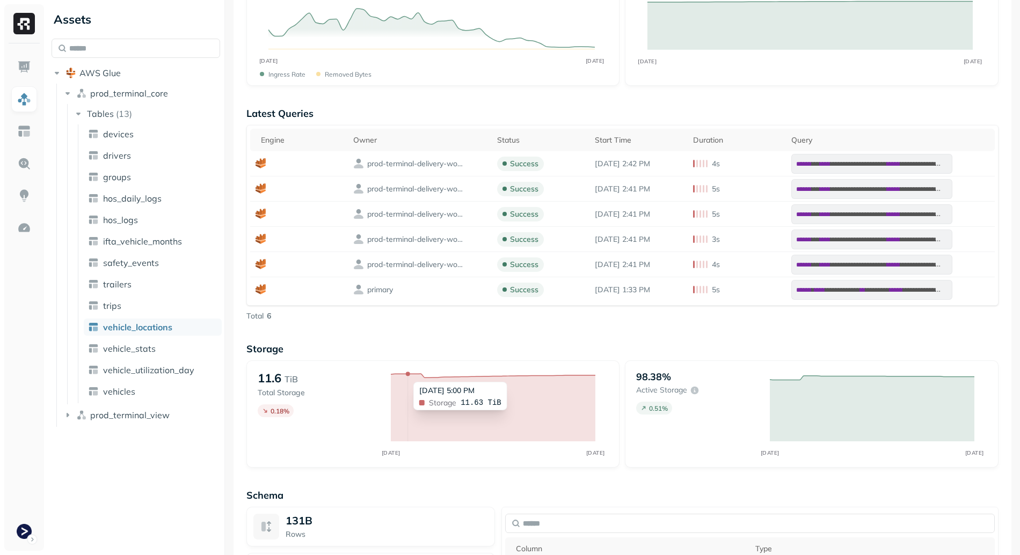
scroll to position [791, 0]
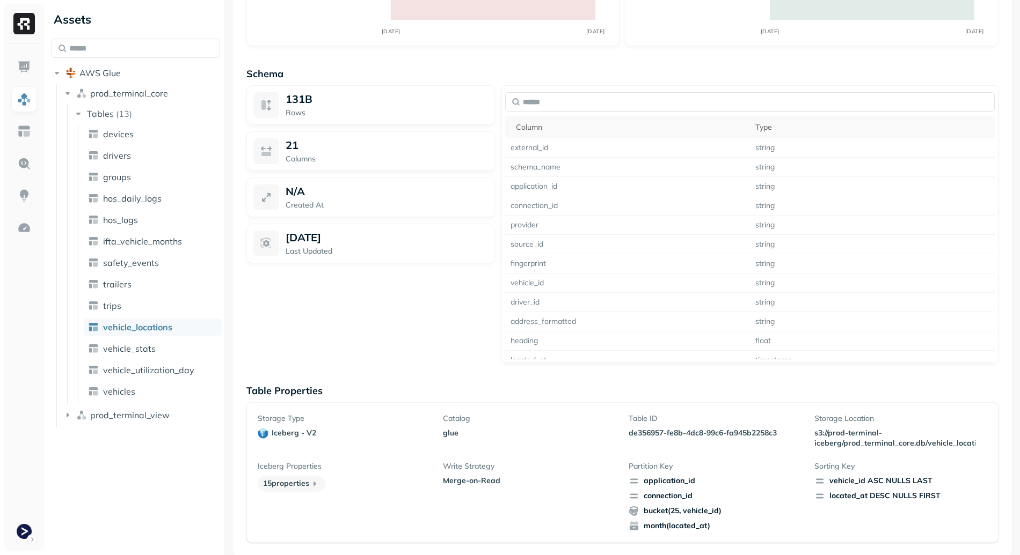
click at [634, 432] on p "de356957-fe8b-4dc8-99c6-fa945b2258c3" at bounding box center [714, 433] width 173 height 10
drag, startPoint x: 634, startPoint y: 432, endPoint x: 750, endPoint y: 429, distance: 116.5
click at [750, 429] on p "de356957-fe8b-4dc8-99c6-fa945b2258c3" at bounding box center [714, 433] width 173 height 10
copy p "de356957-fe8b-4dc8-99c6-fa945b2258c3"
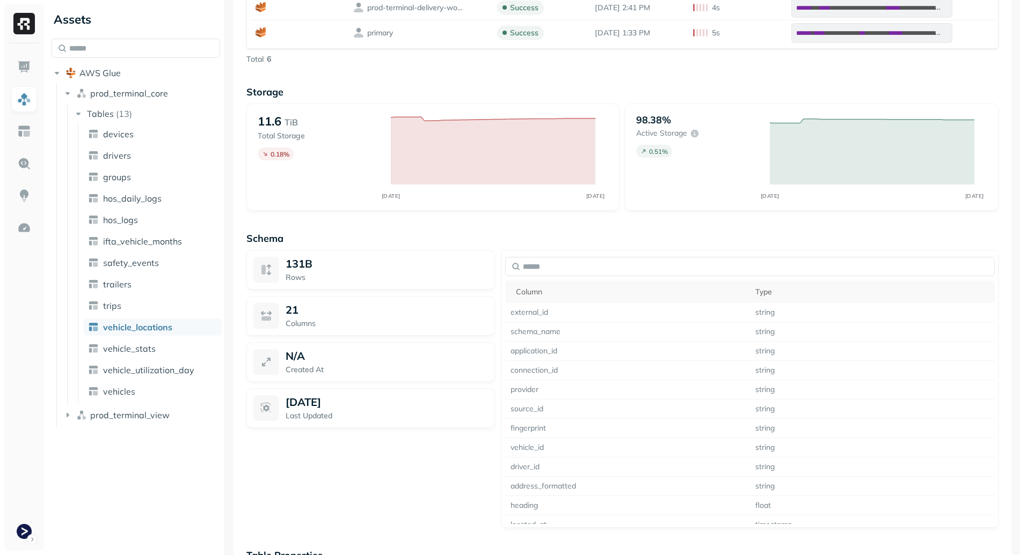
scroll to position [743, 0]
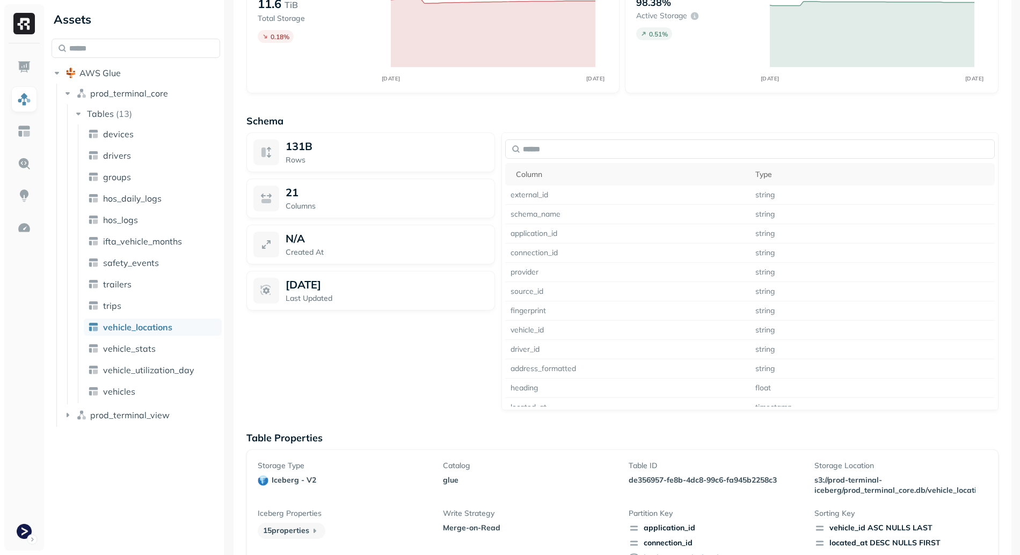
drag, startPoint x: 687, startPoint y: 493, endPoint x: 631, endPoint y: 470, distance: 61.1
click at [687, 493] on div "Table ID de356957-fe8b-4dc8-99c6-fa945b2258c3" at bounding box center [714, 478] width 173 height 35
click at [638, 478] on p "de356957-fe8b-4dc8-99c6-fa945b2258c3" at bounding box center [714, 480] width 173 height 10
drag, startPoint x: 638, startPoint y: 478, endPoint x: 765, endPoint y: 477, distance: 127.2
click at [765, 477] on p "de356957-fe8b-4dc8-99c6-fa945b2258c3" at bounding box center [714, 480] width 173 height 10
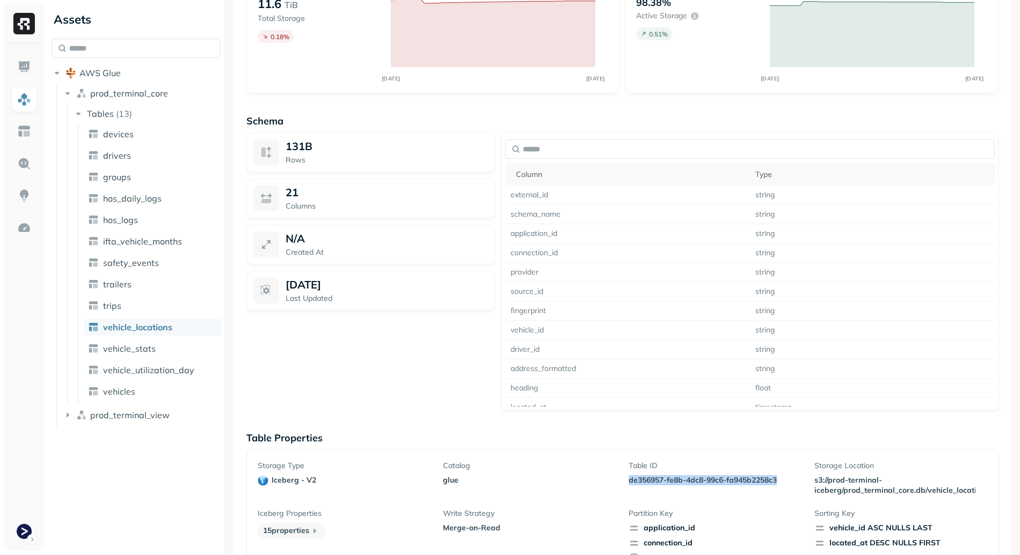
copy p "de356957-fe8b-4dc8-99c6-fa945b2258c3"
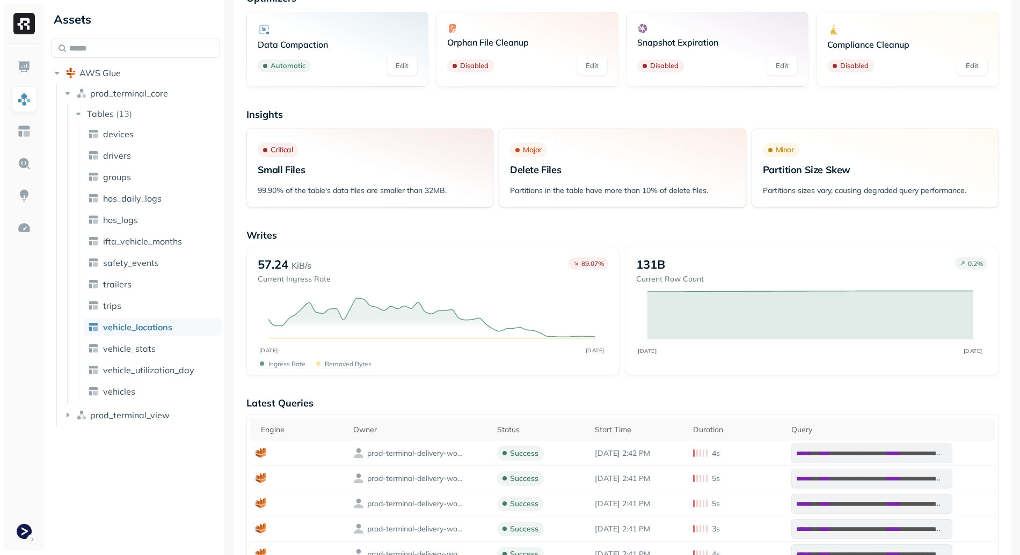
scroll to position [0, 0]
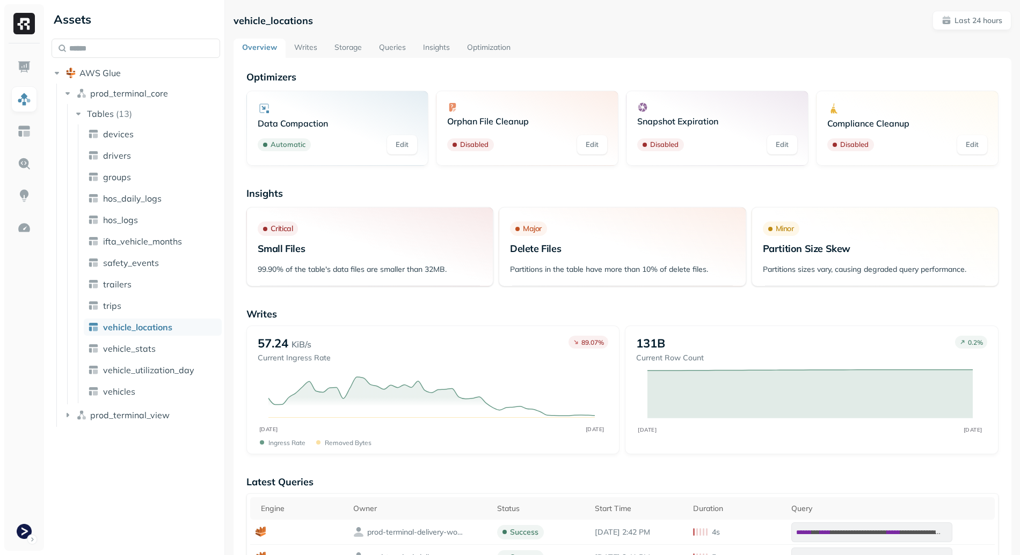
click at [273, 18] on p "vehicle_locations" at bounding box center [272, 20] width 79 height 12
click at [351, 50] on link "Storage" at bounding box center [348, 48] width 45 height 19
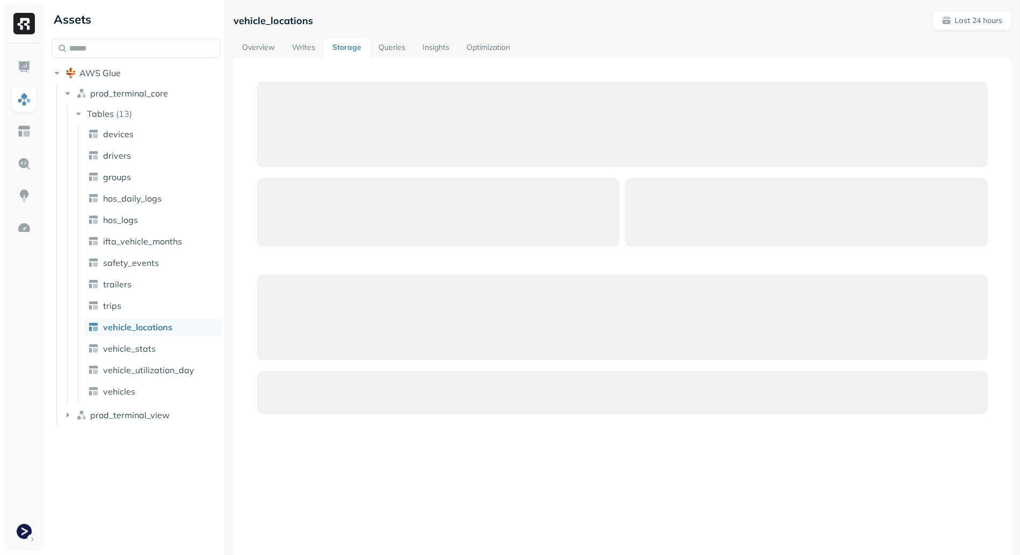
scroll to position [84, 0]
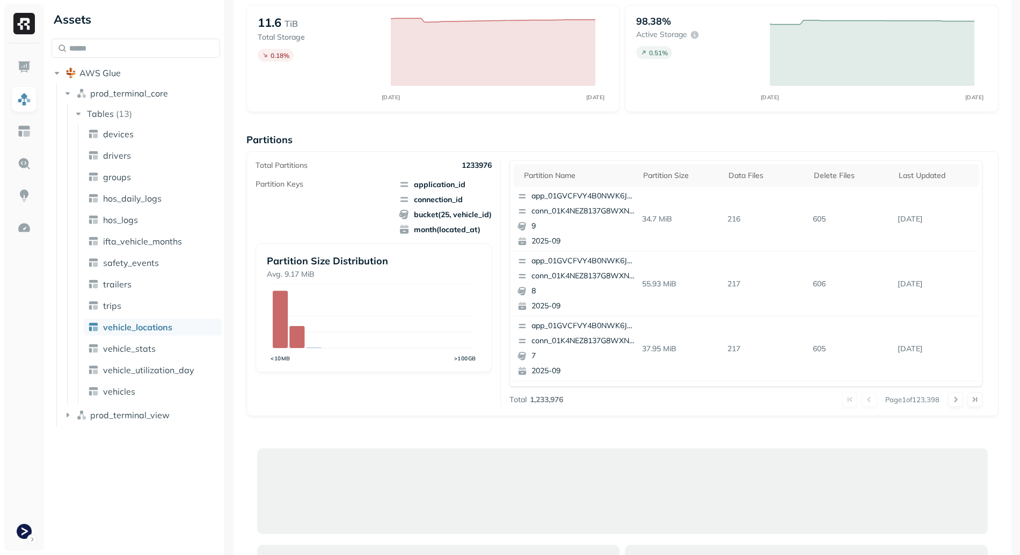
click at [478, 166] on p "1233976" at bounding box center [477, 165] width 30 height 10
click at [342, 219] on div "Partition Keys application_id connection_id bucket(25, vehicle_id) month(locate…" at bounding box center [373, 207] width 236 height 56
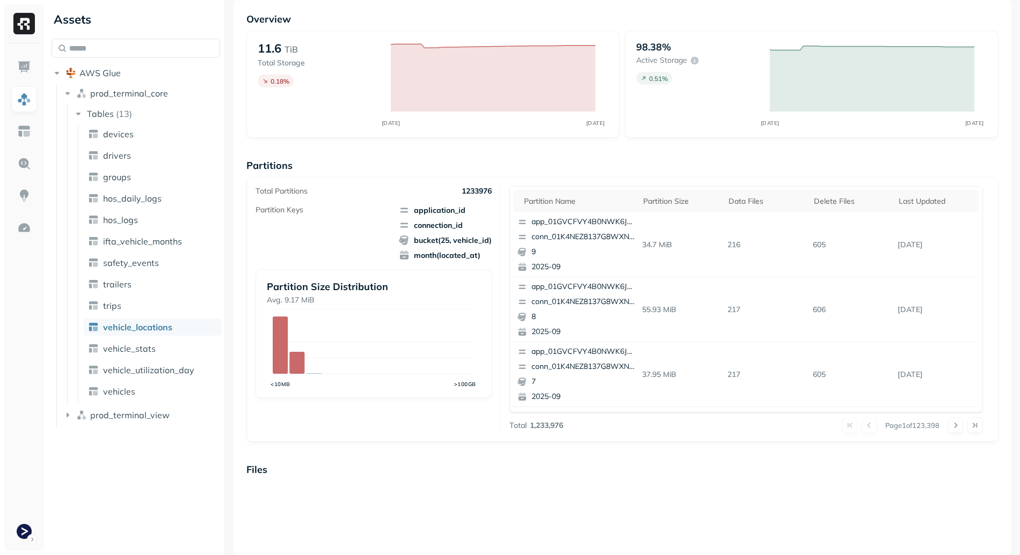
scroll to position [0, 0]
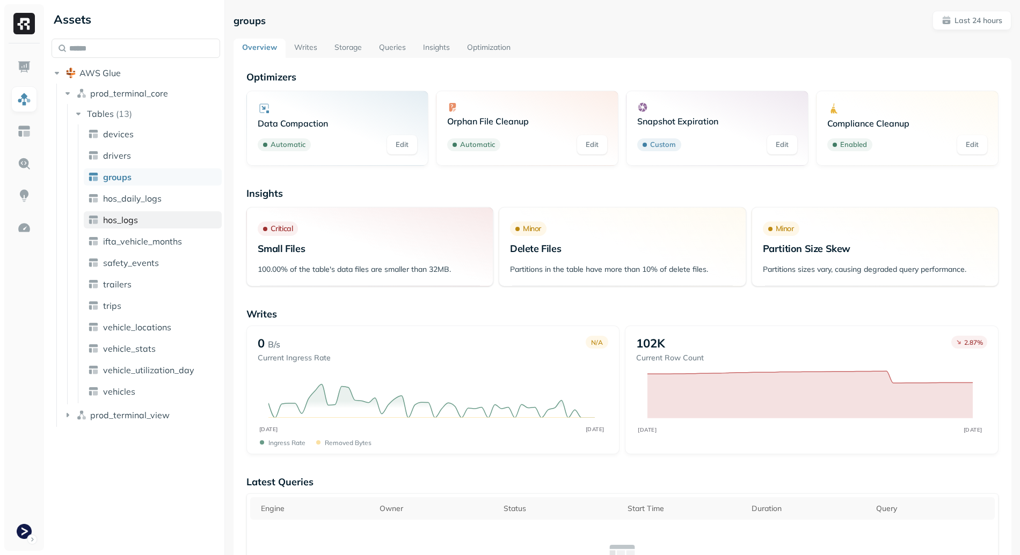
click at [125, 219] on span "hos_logs" at bounding box center [120, 220] width 35 height 11
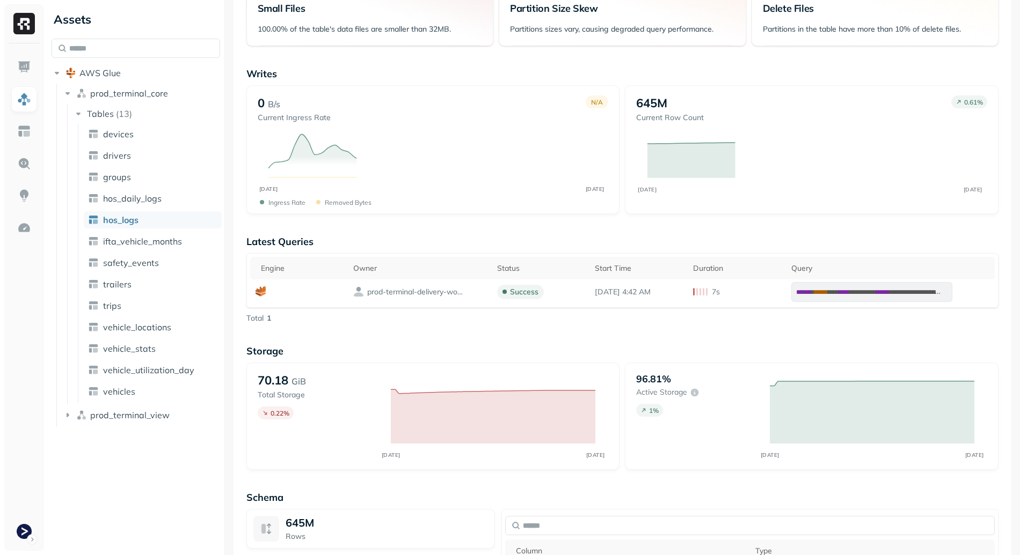
scroll to position [296, 0]
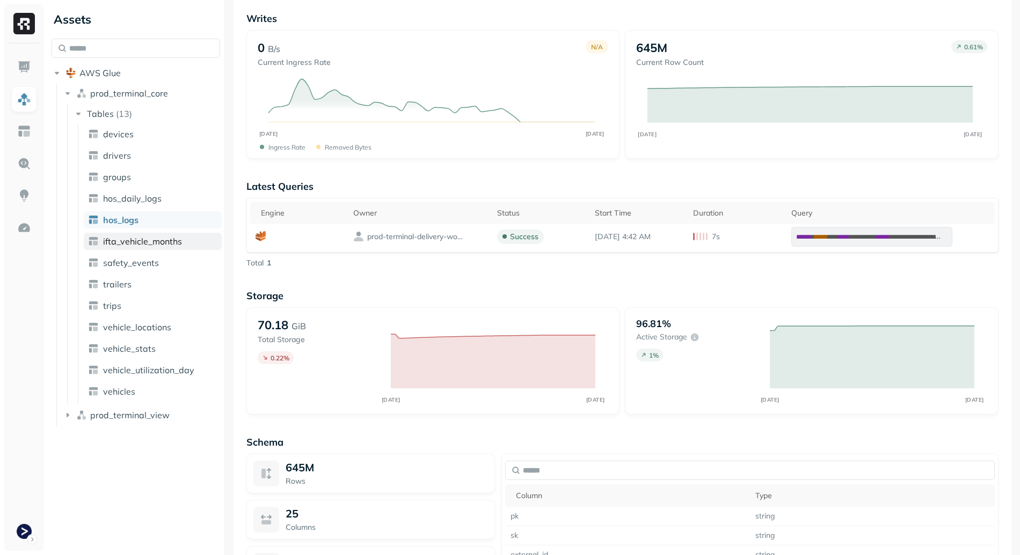
click at [133, 236] on link "ifta_vehicle_months" at bounding box center [153, 241] width 138 height 17
